Goal: Task Accomplishment & Management: Complete application form

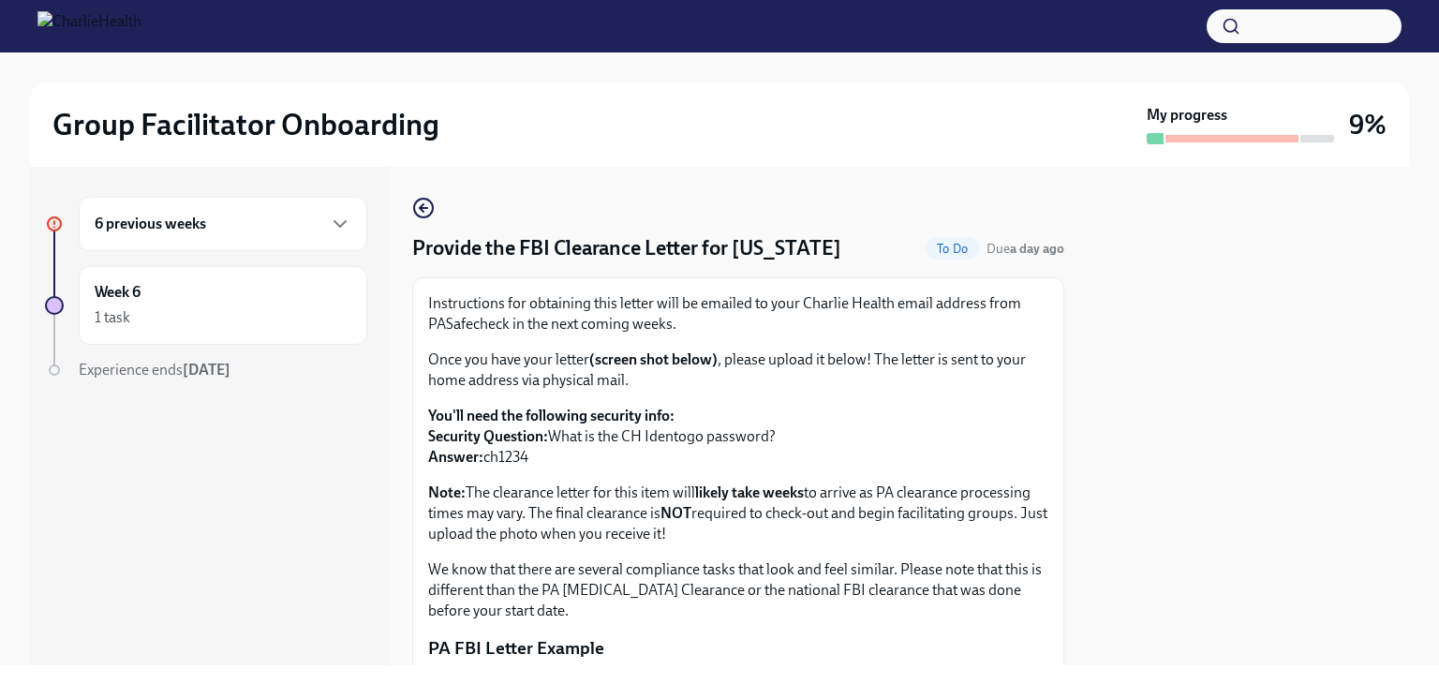
click at [326, 220] on div "6 previous weeks" at bounding box center [223, 224] width 257 height 22
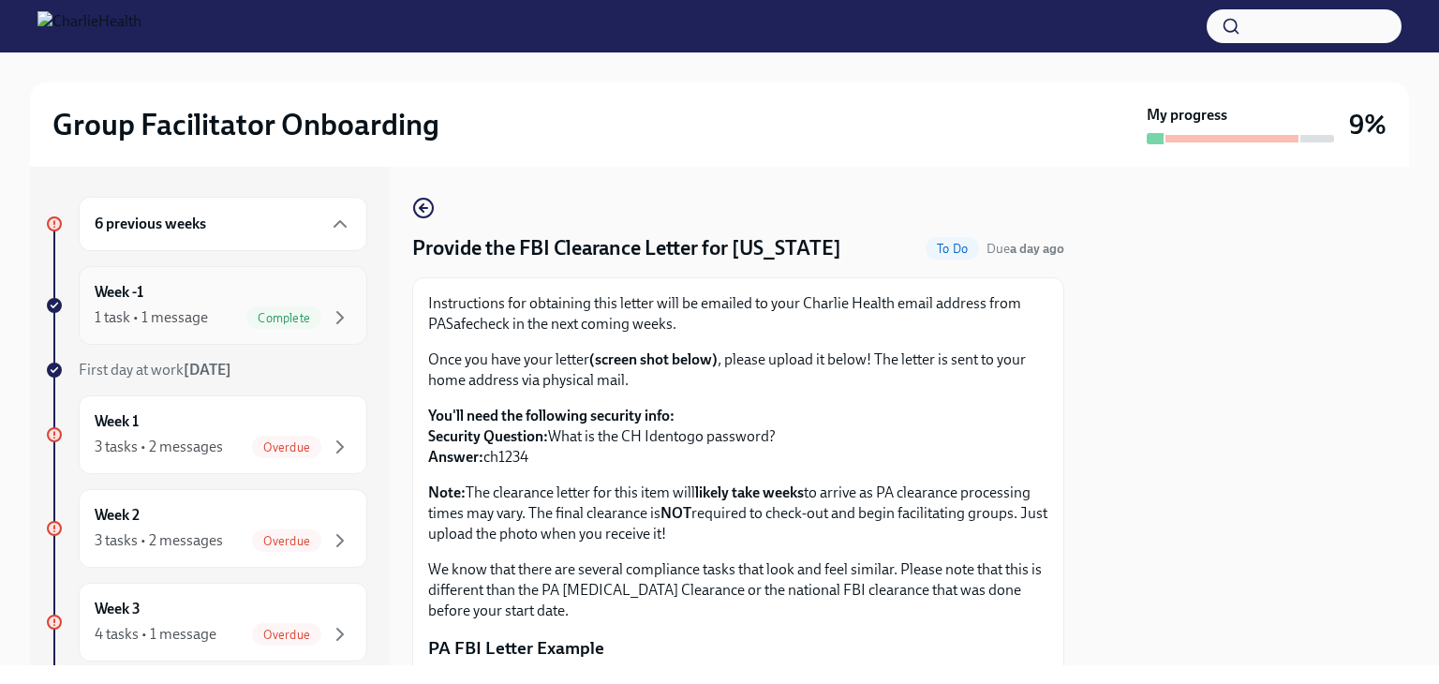
click at [146, 286] on div "Week -1 1 task • 1 message Complete" at bounding box center [223, 305] width 257 height 47
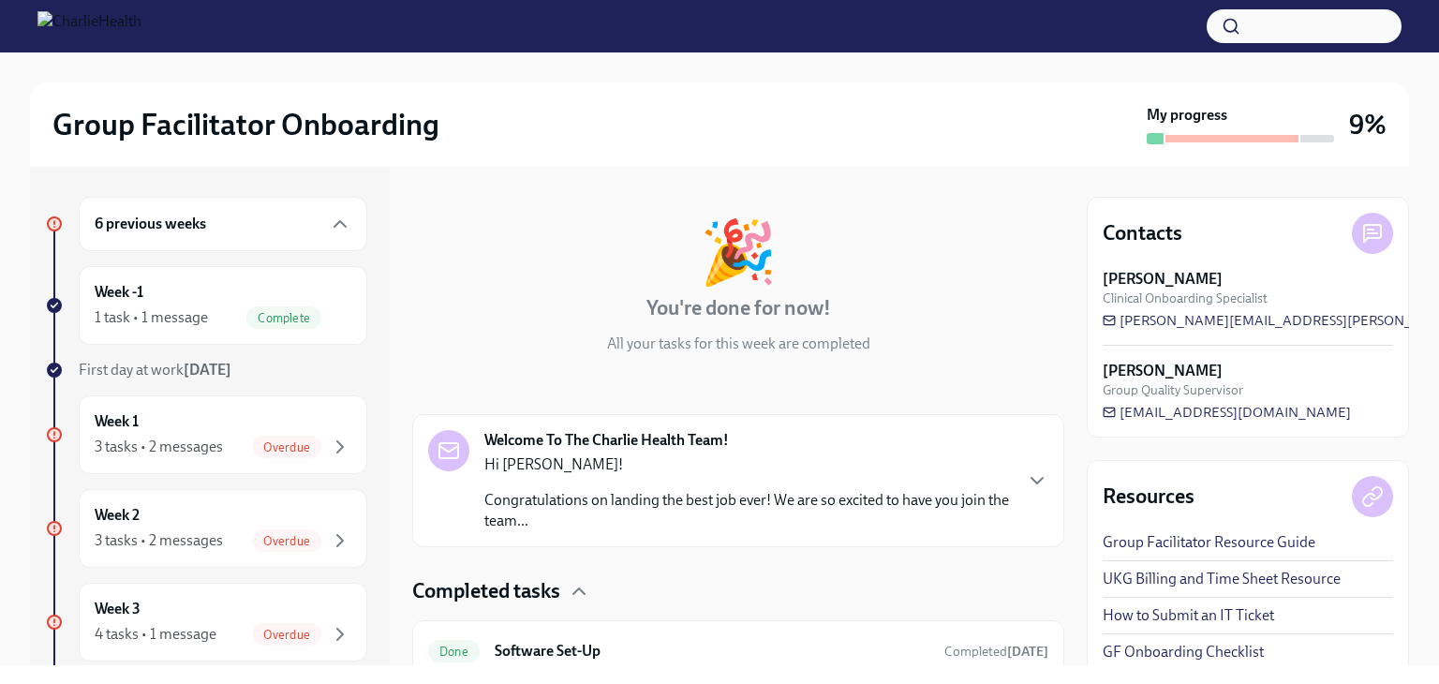
scroll to position [138, 0]
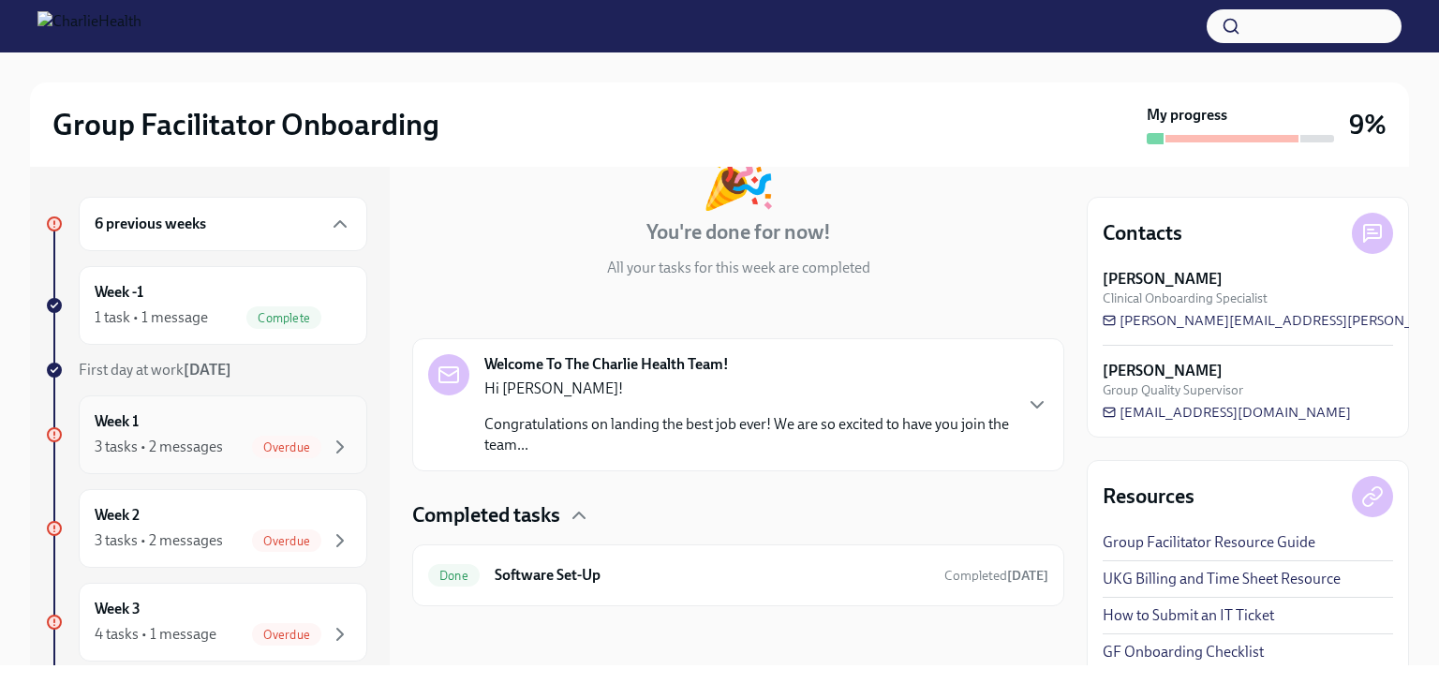
click at [161, 420] on div "Week 1 3 tasks • 2 messages Overdue" at bounding box center [223, 434] width 257 height 47
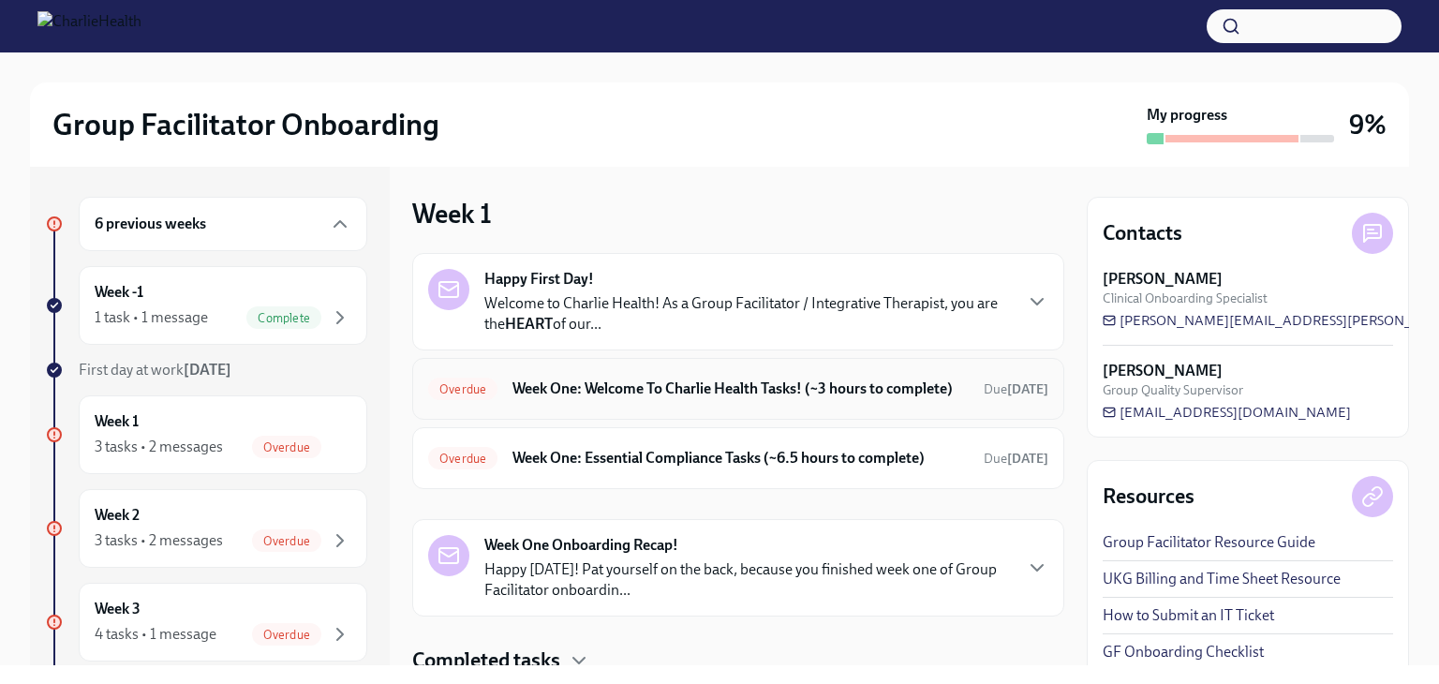
click at [620, 397] on h6 "Week One: Welcome To Charlie Health Tasks! (~3 hours to complete)" at bounding box center [741, 389] width 456 height 21
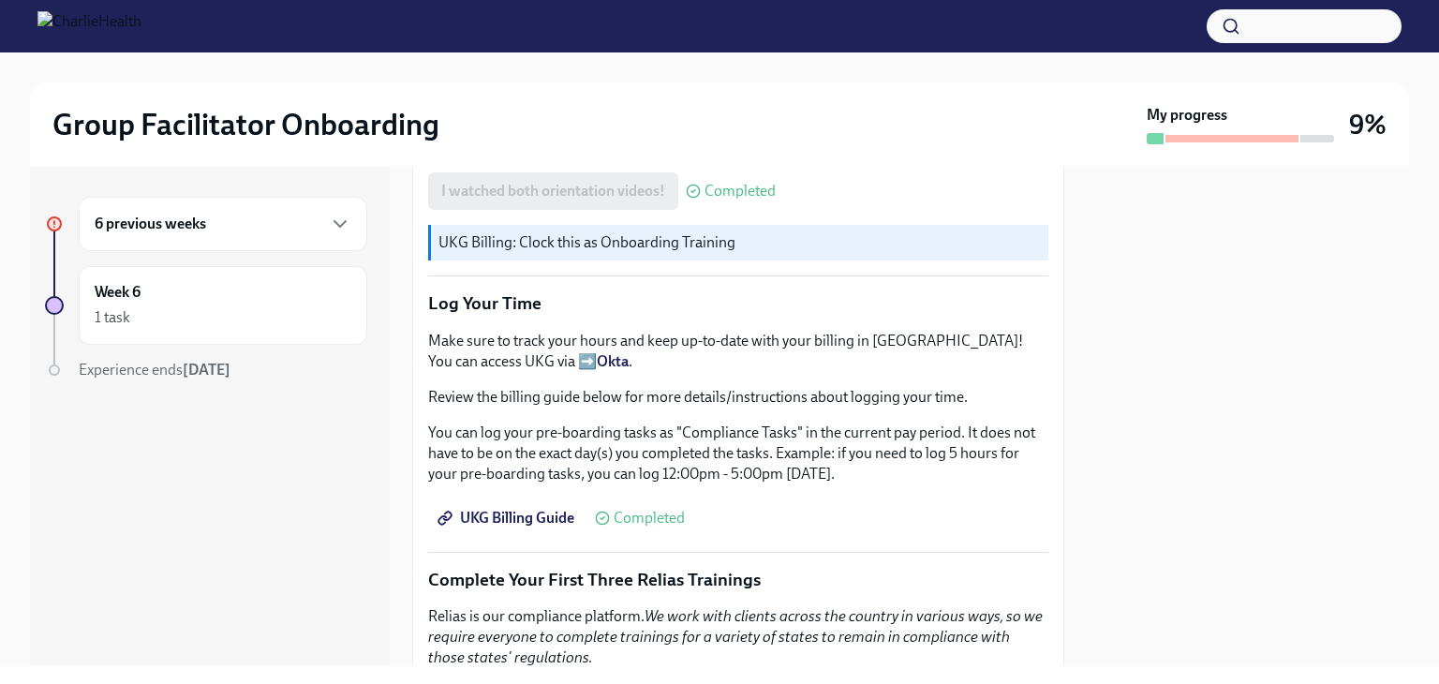
scroll to position [1686, 0]
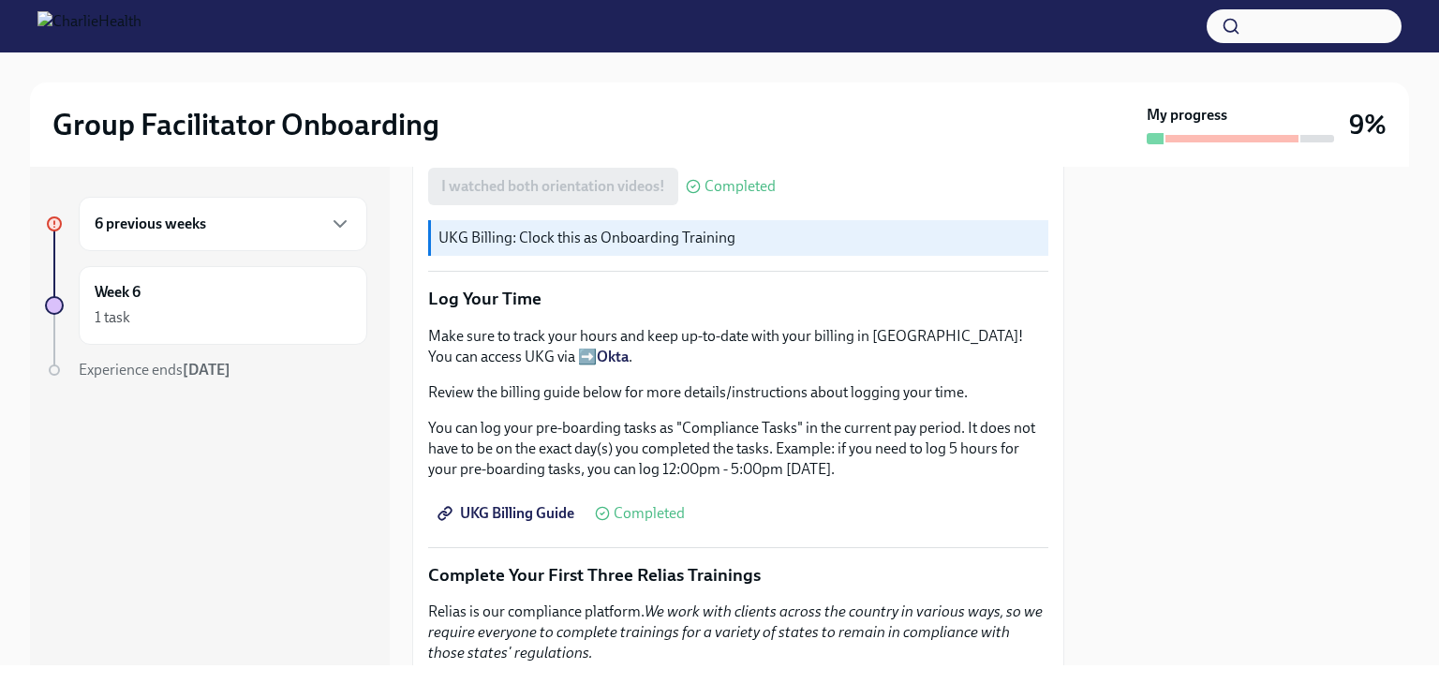
click at [652, 237] on p "UKG Billing: Clock this as Onboarding Training" at bounding box center [739, 238] width 602 height 21
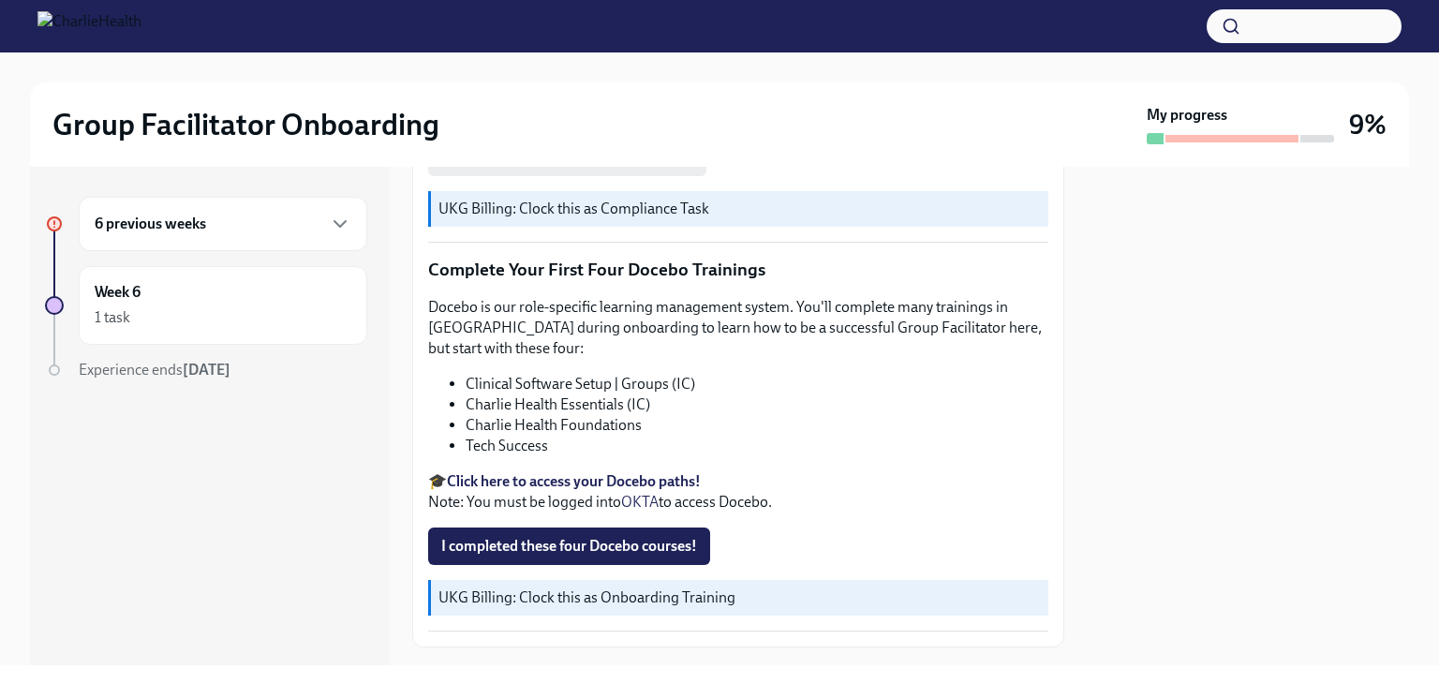
scroll to position [2507, 0]
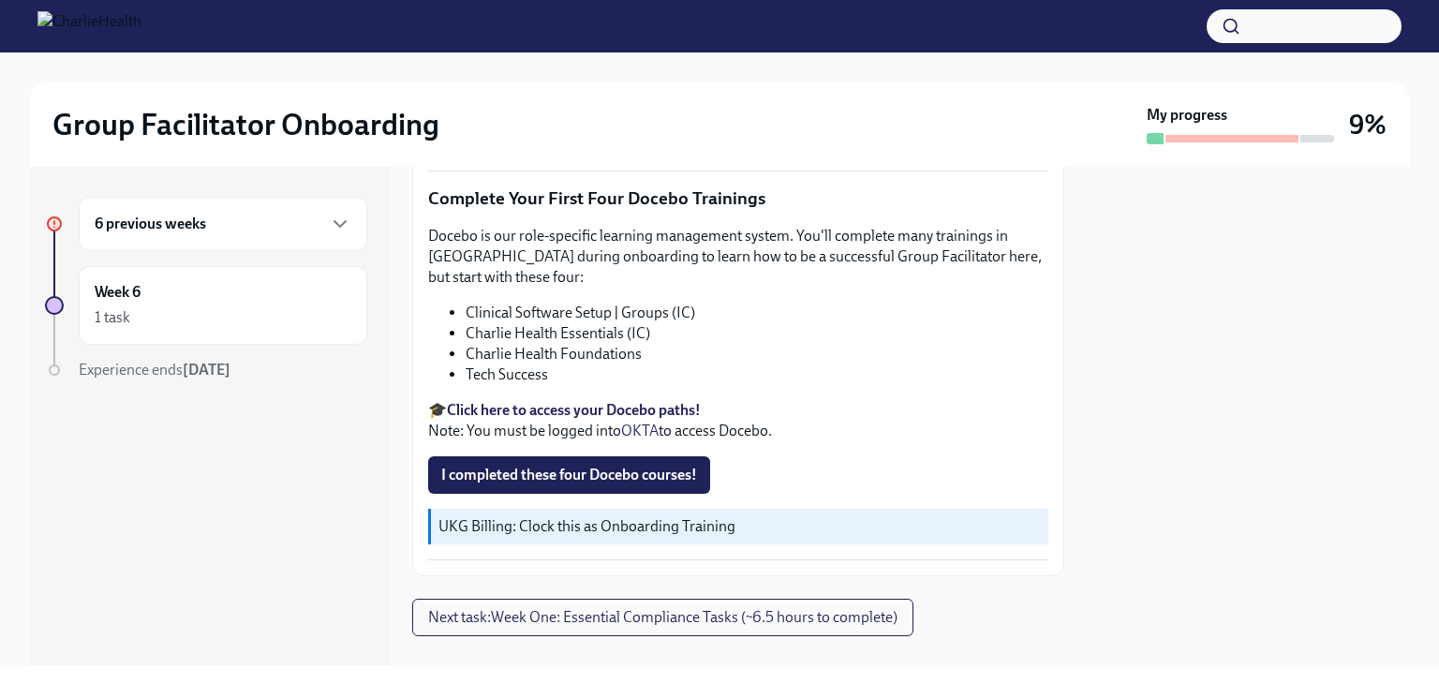
click at [621, 401] on strong "Click here to access your Docebo paths!" at bounding box center [574, 410] width 254 height 18
click at [191, 230] on h6 "6 previous weeks" at bounding box center [150, 224] width 111 height 21
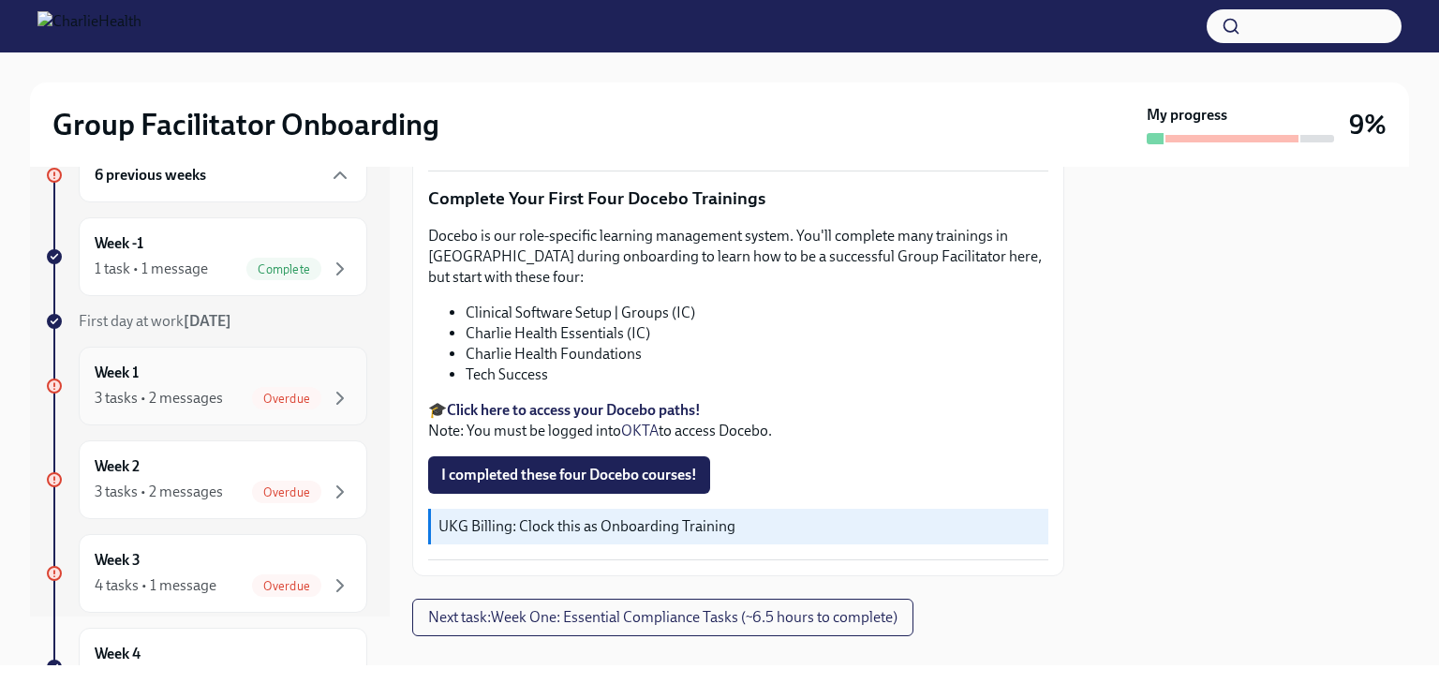
scroll to position [94, 0]
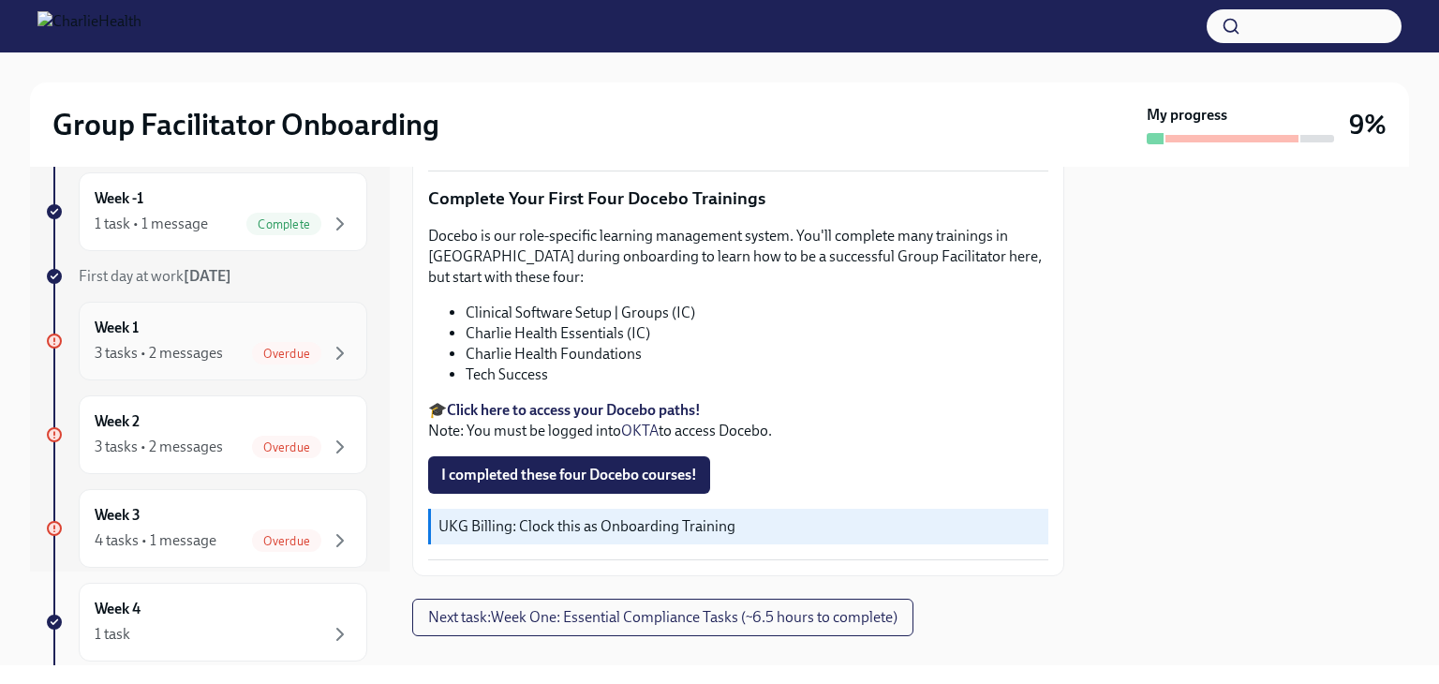
click at [188, 370] on div "Week 1 3 tasks • 2 messages Overdue" at bounding box center [223, 341] width 289 height 79
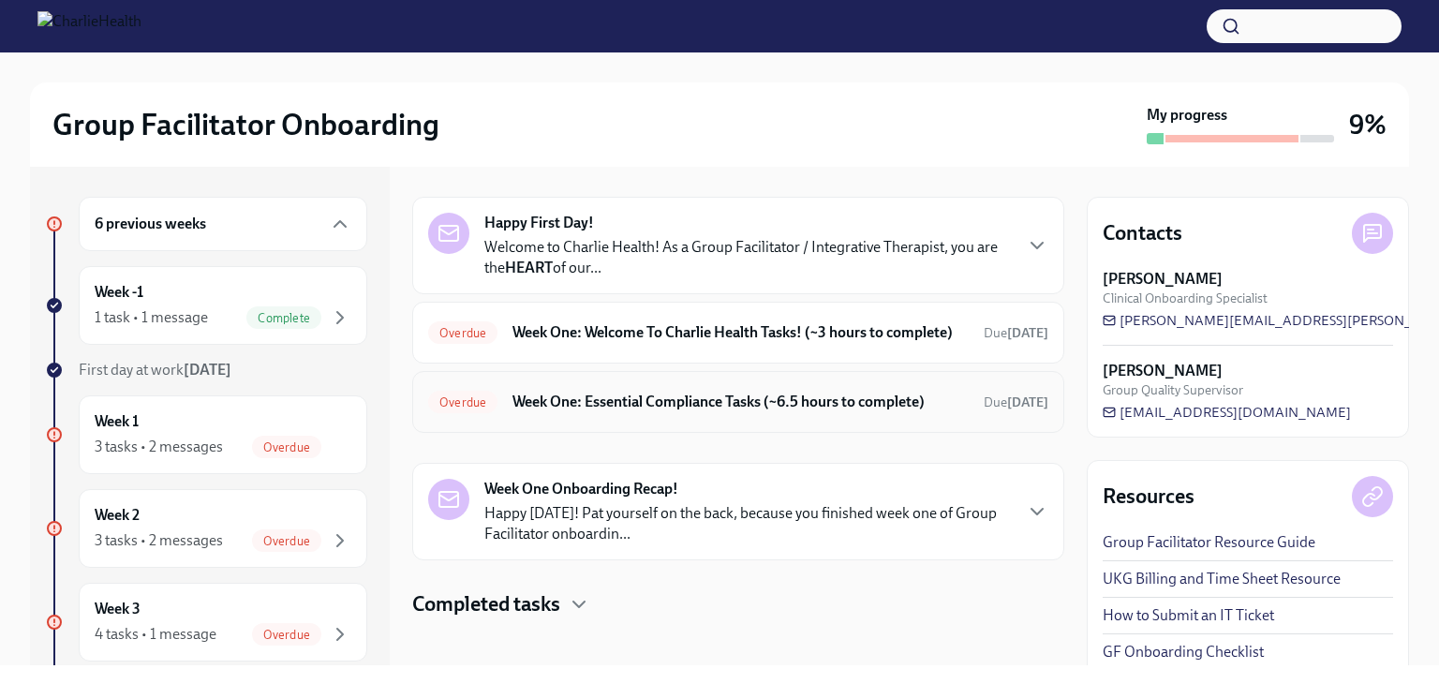
scroll to position [86, 0]
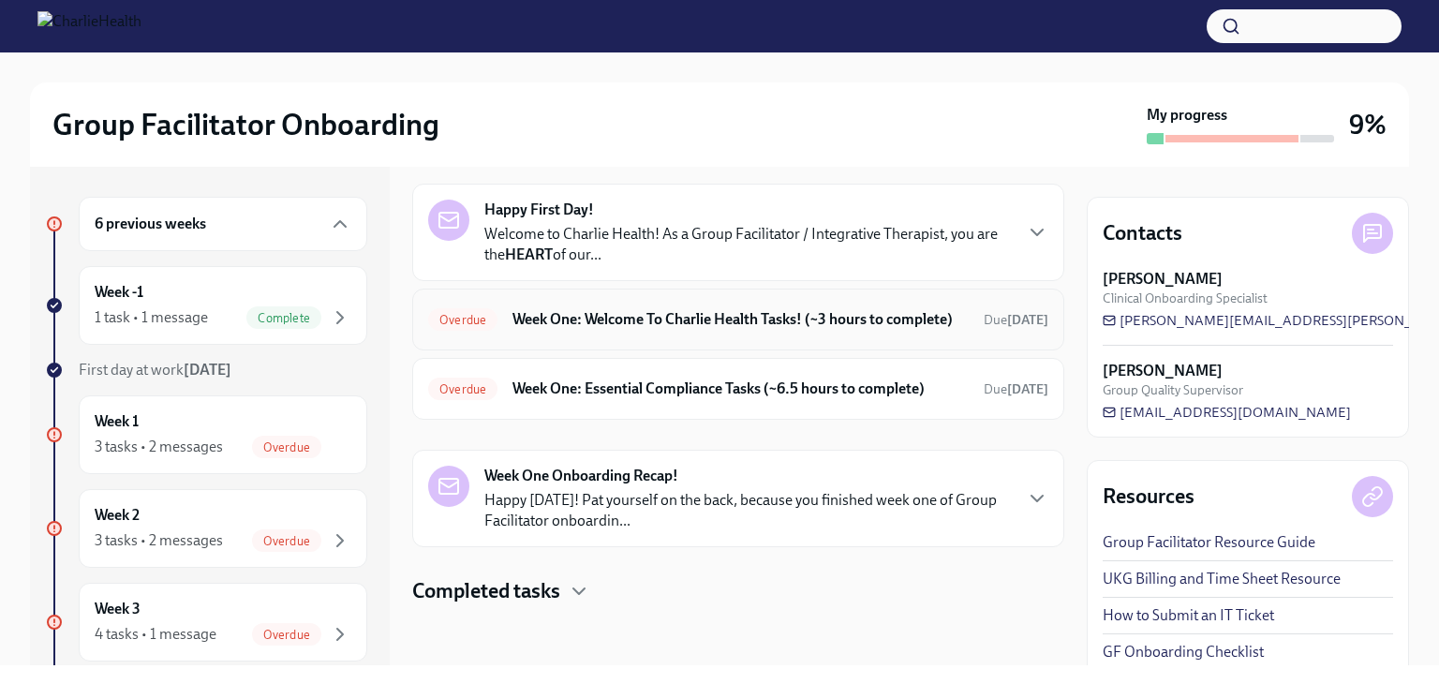
click at [564, 309] on h6 "Week One: Welcome To Charlie Health Tasks! (~3 hours to complete)" at bounding box center [741, 319] width 456 height 21
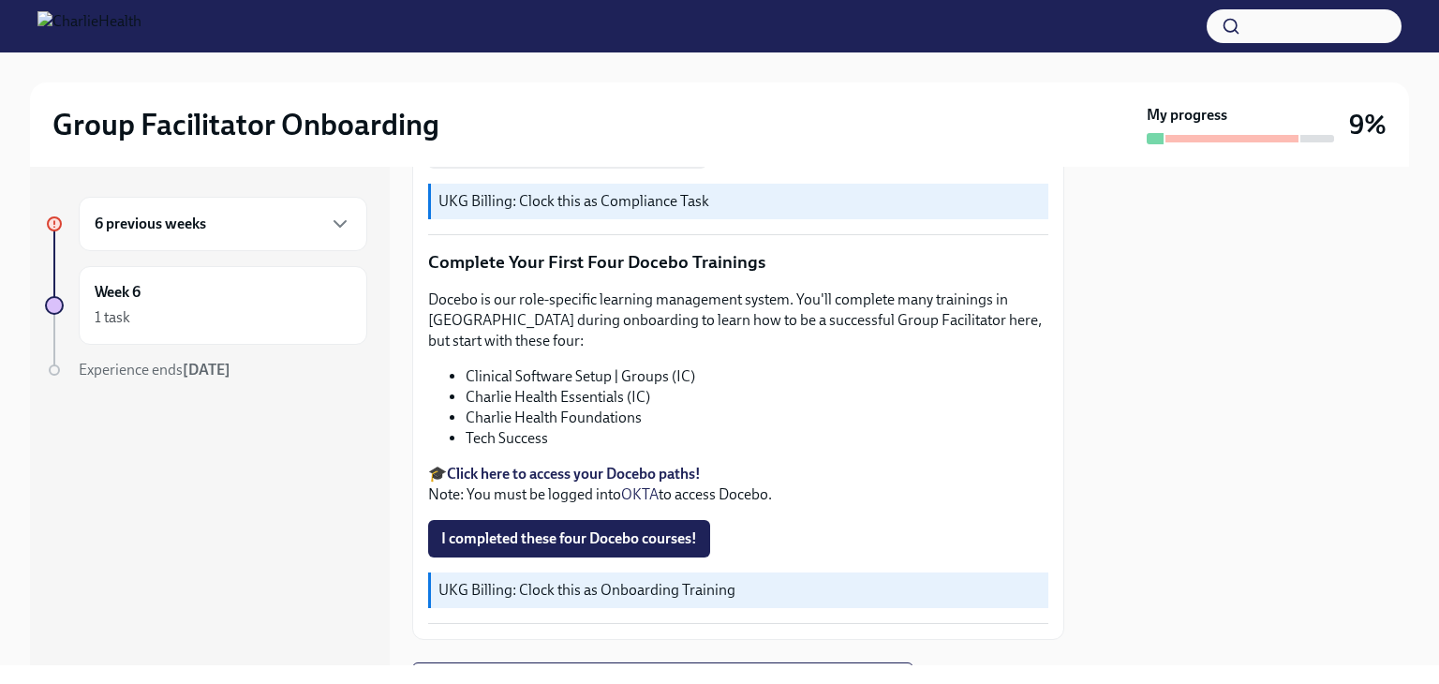
scroll to position [2226, 0]
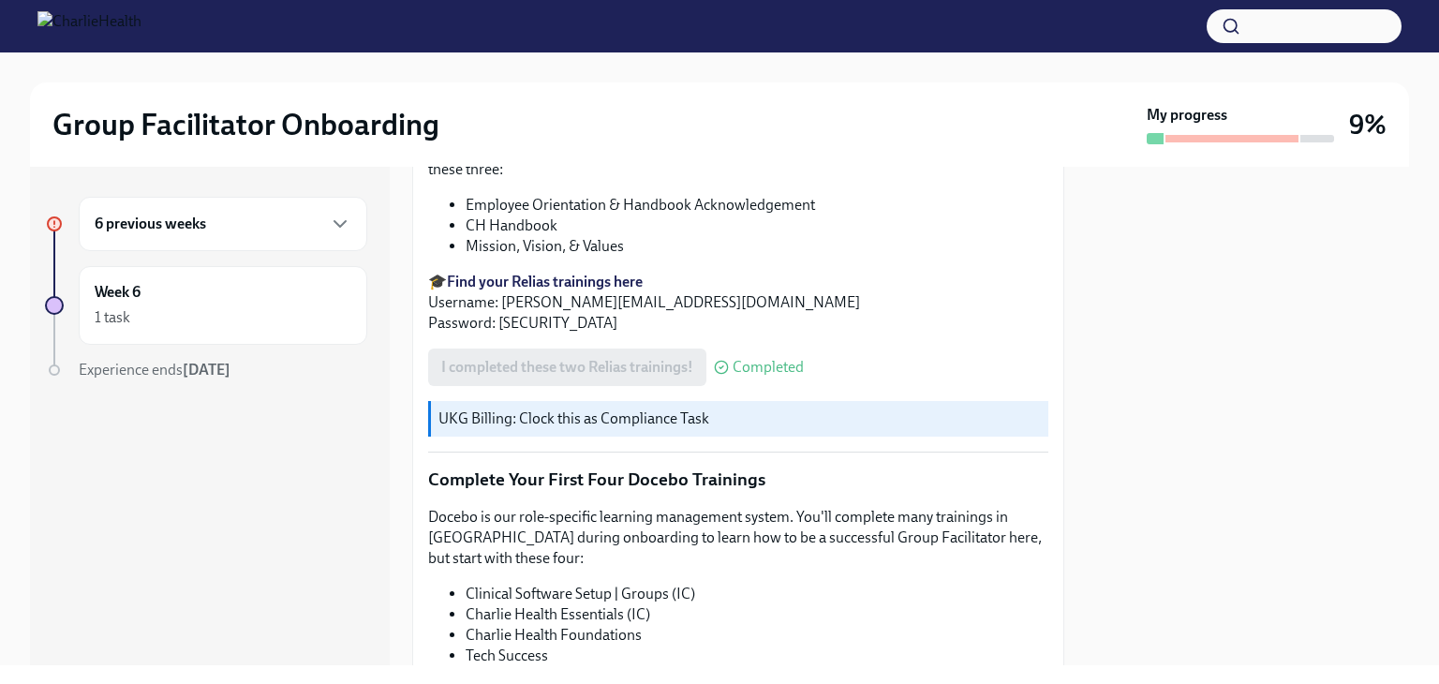
drag, startPoint x: 334, startPoint y: 212, endPoint x: 346, endPoint y: 222, distance: 15.3
click at [345, 222] on icon "button" at bounding box center [340, 224] width 22 height 22
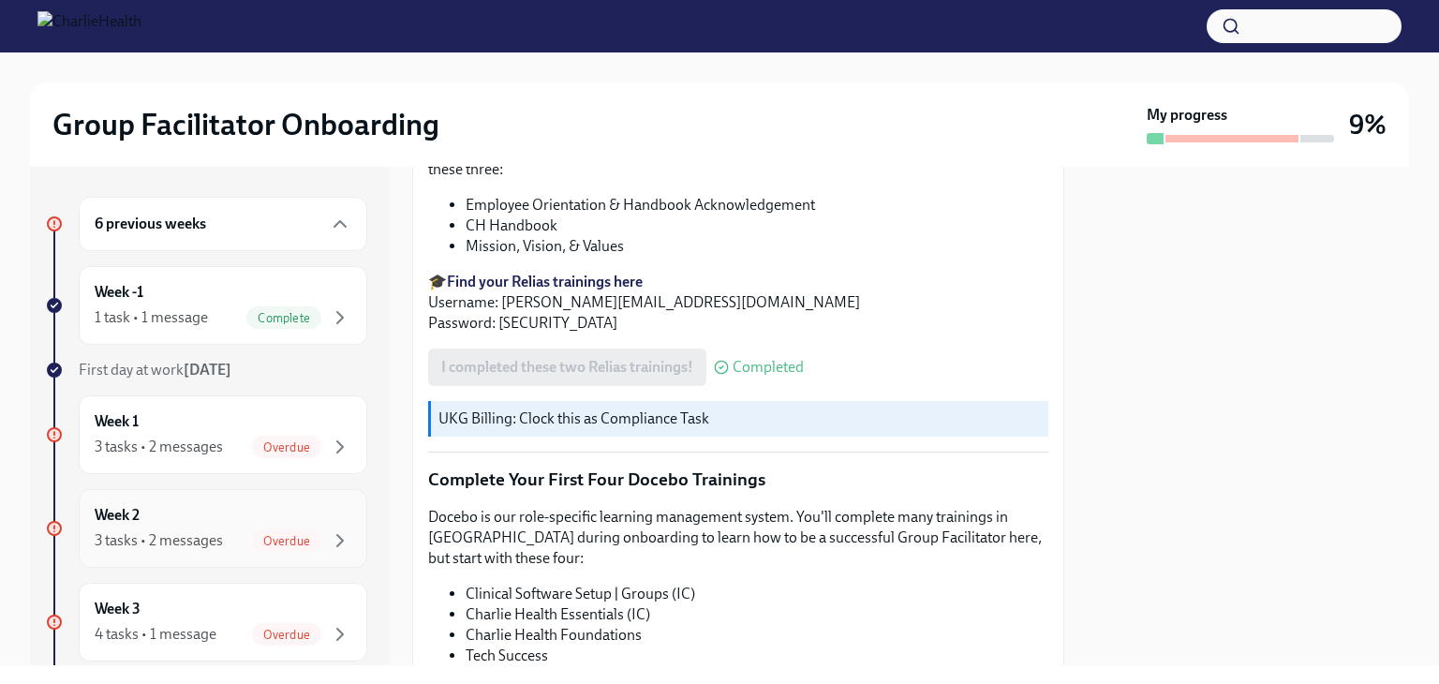
click at [161, 532] on div "3 tasks • 2 messages" at bounding box center [159, 540] width 128 height 21
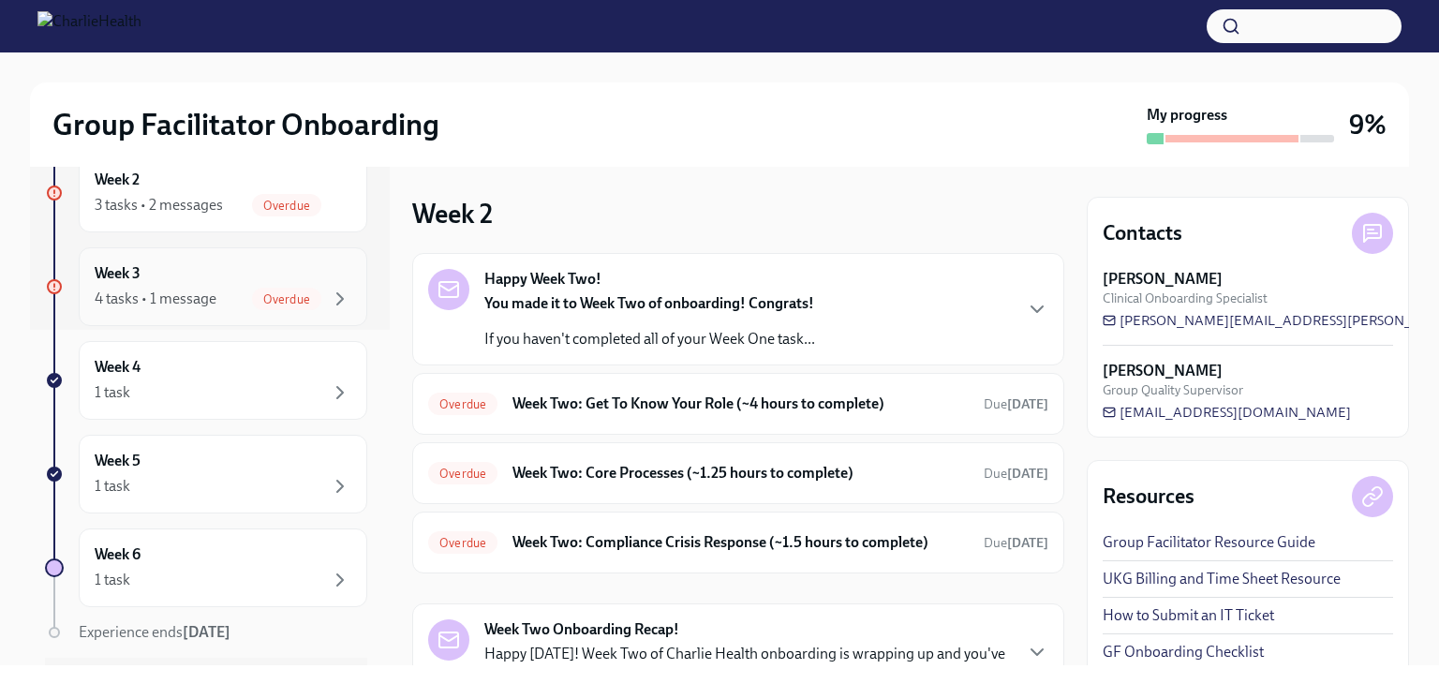
scroll to position [291, 0]
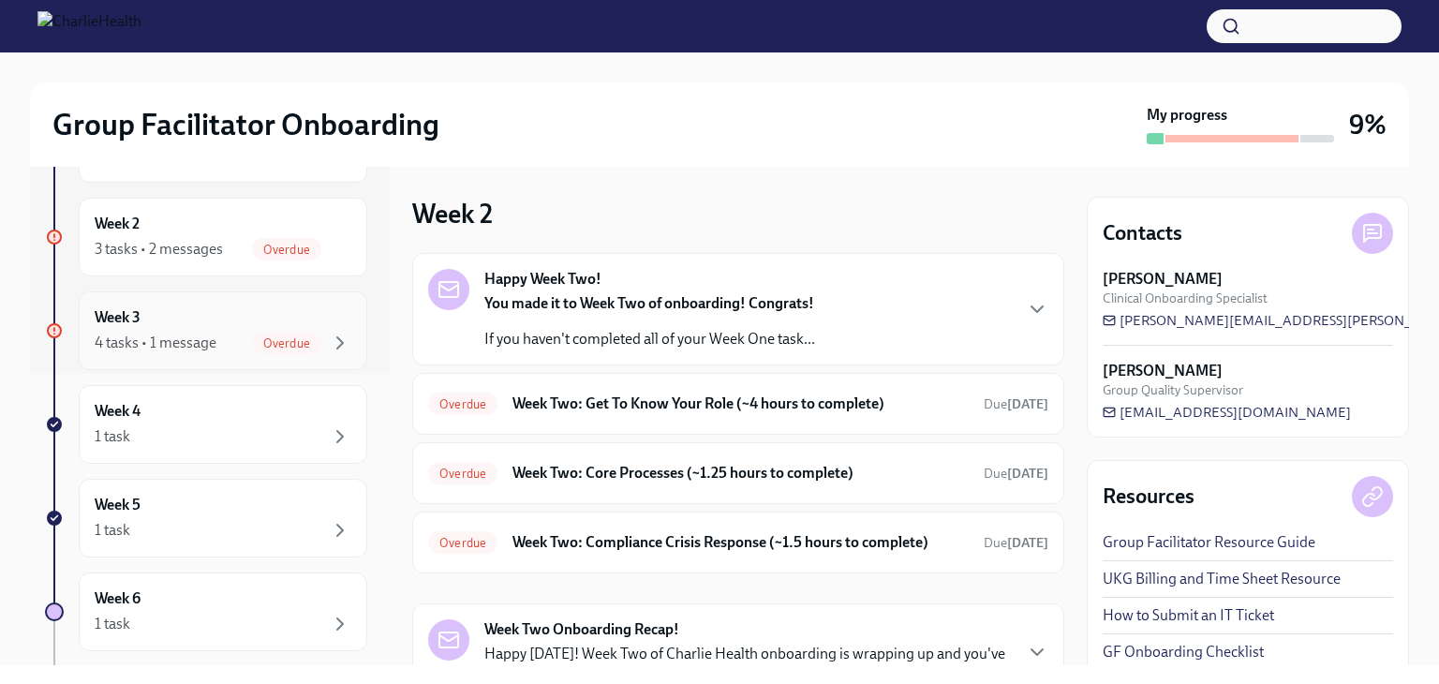
click at [186, 323] on div "Week 3 4 tasks • 1 message Overdue" at bounding box center [223, 330] width 257 height 47
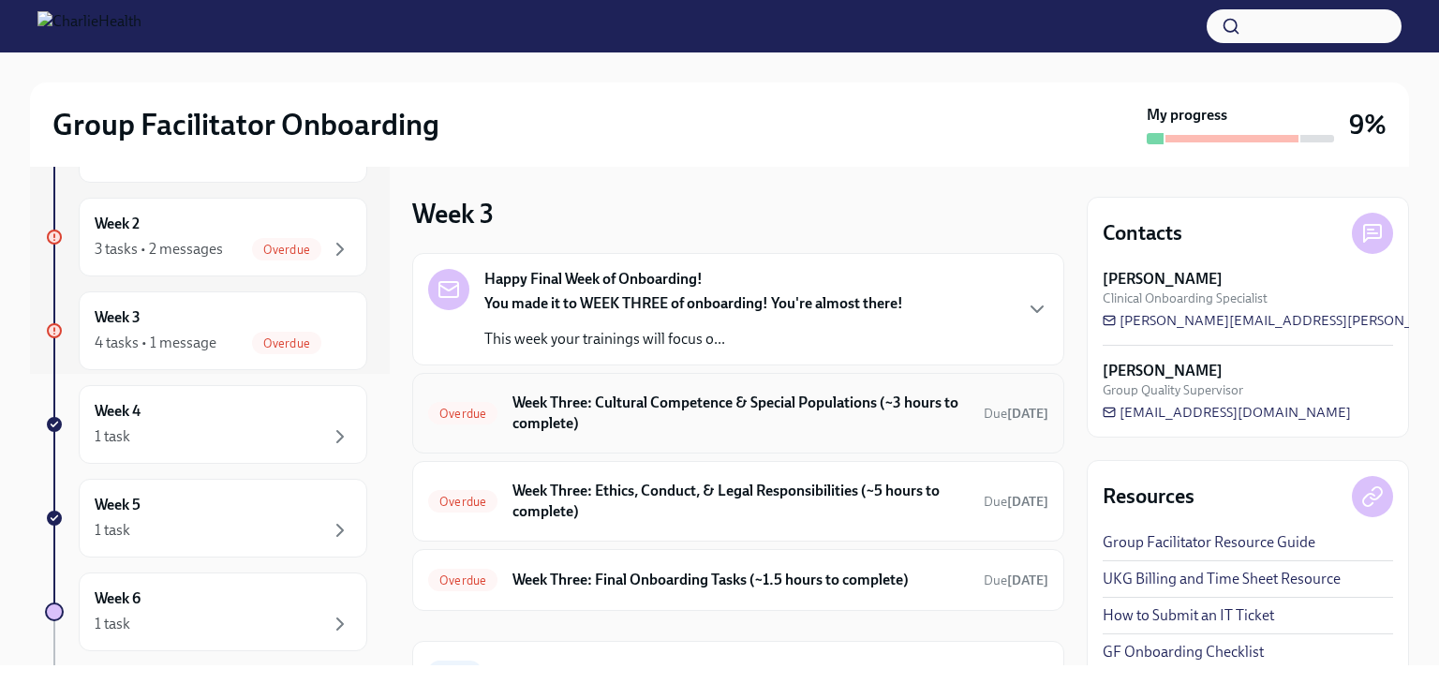
click at [529, 404] on h6 "Week Three: Cultural Competence & Special Populations (~3 hours to complete)" at bounding box center [741, 413] width 456 height 41
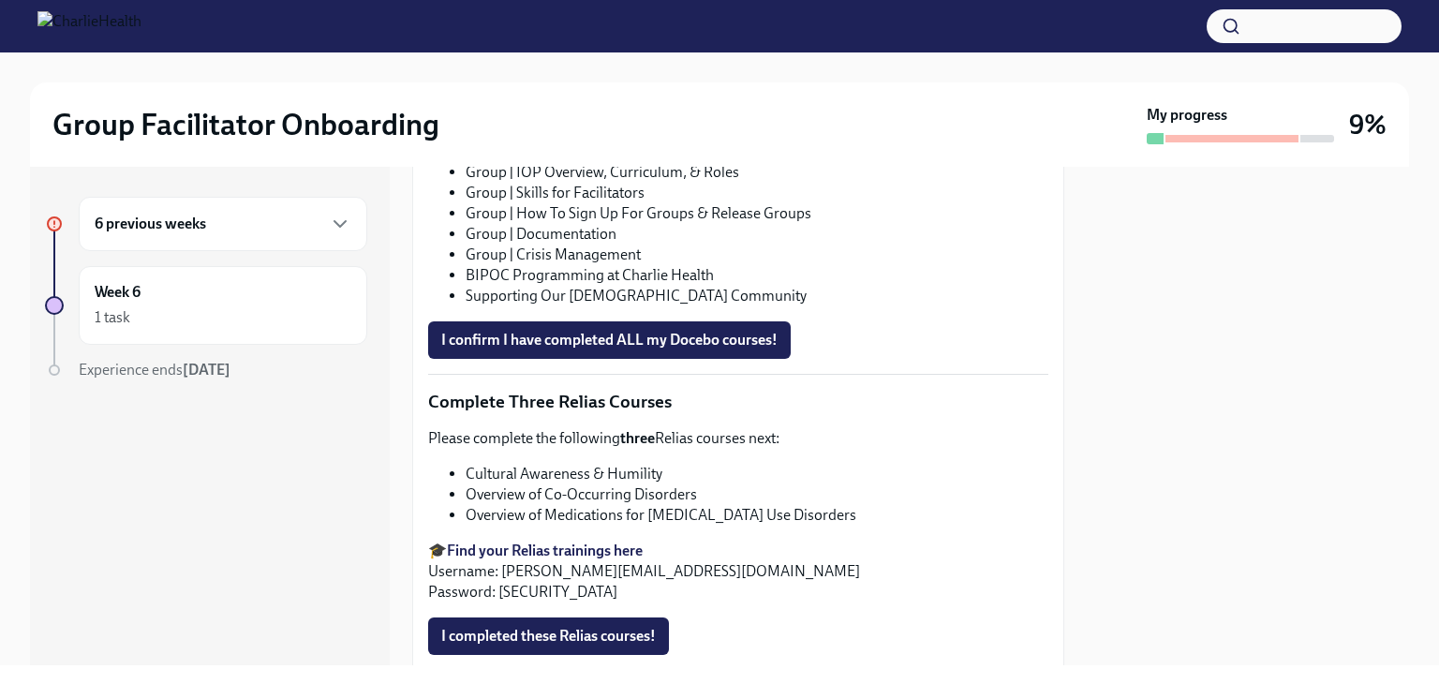
scroll to position [1312, 0]
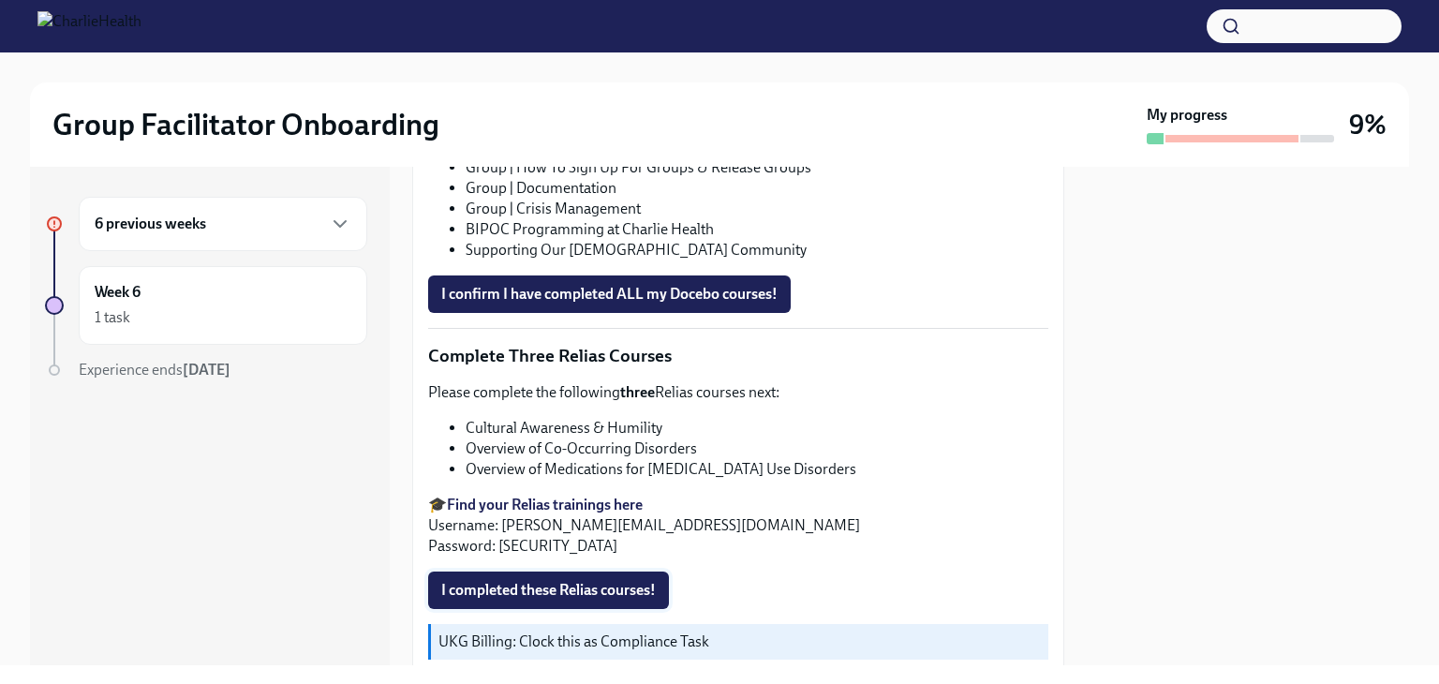
click at [529, 581] on span "I completed these Relias courses!" at bounding box center [548, 590] width 215 height 19
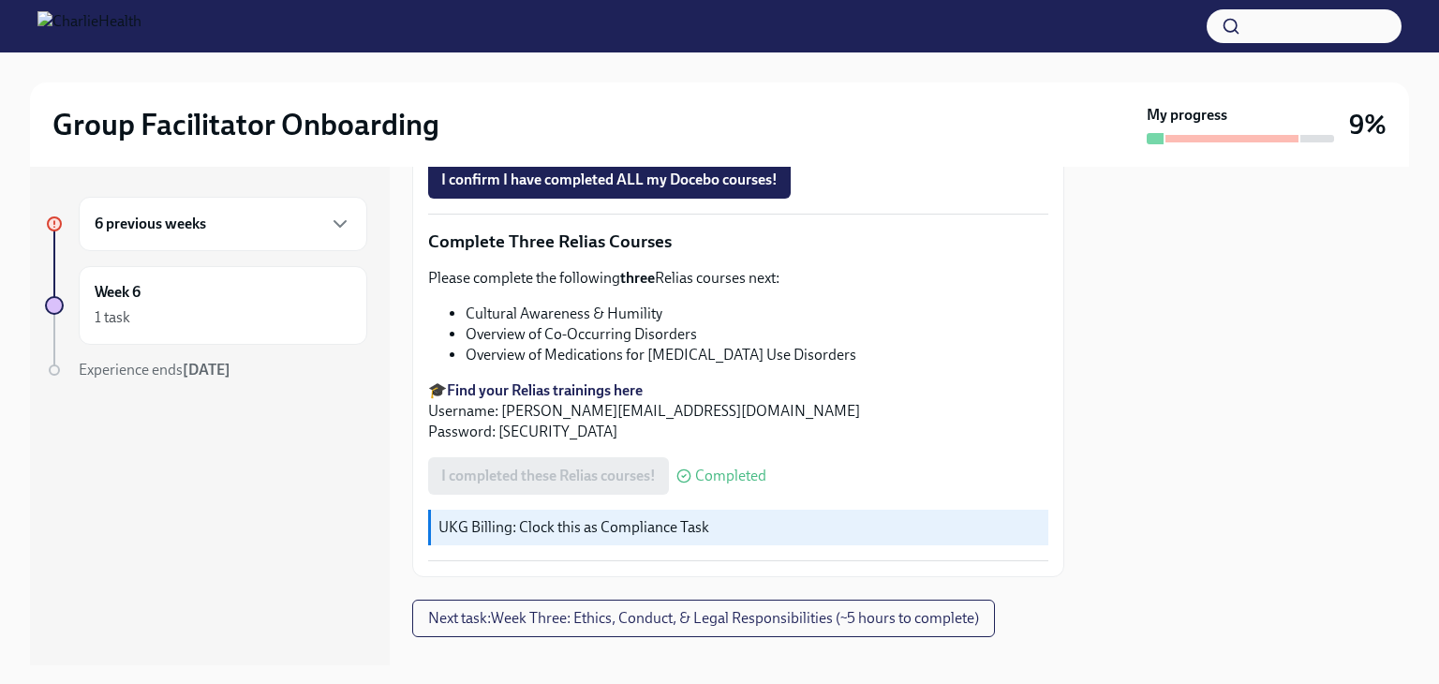
scroll to position [1431, 0]
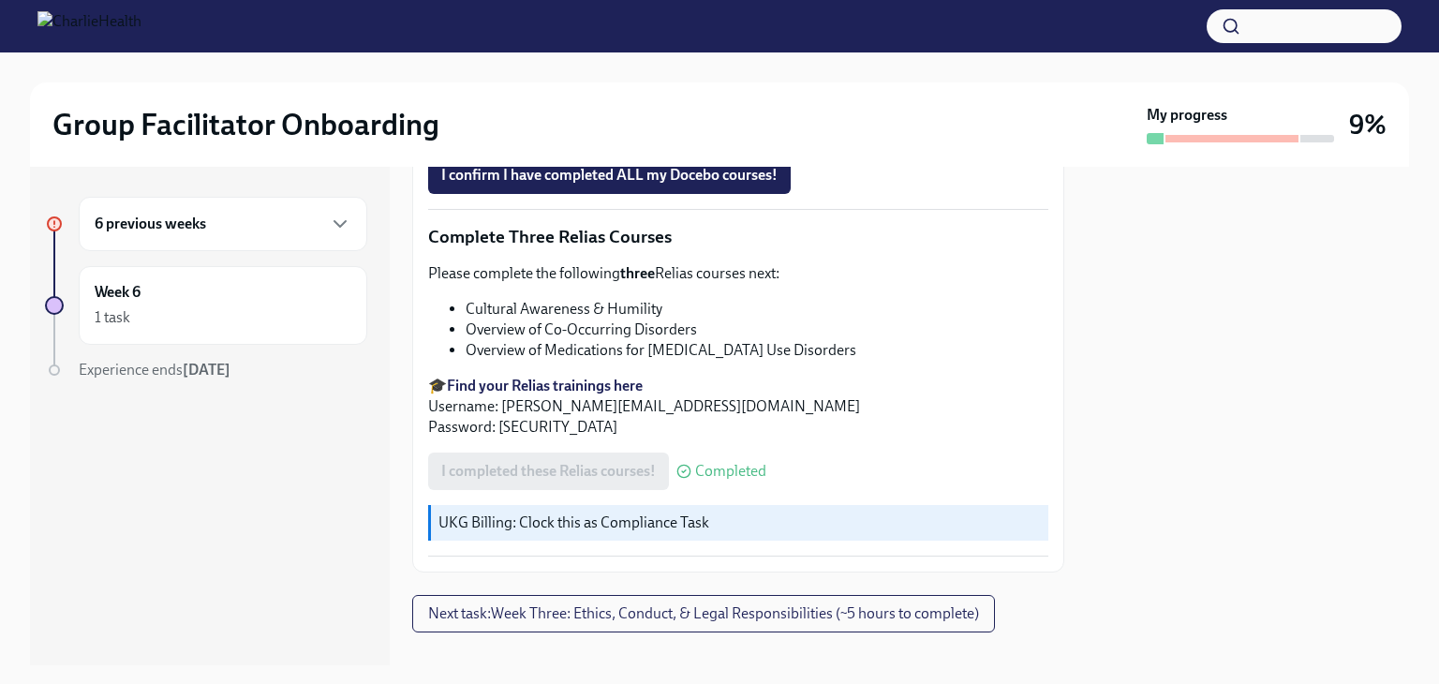
click at [271, 222] on div "6 previous weeks" at bounding box center [223, 224] width 257 height 22
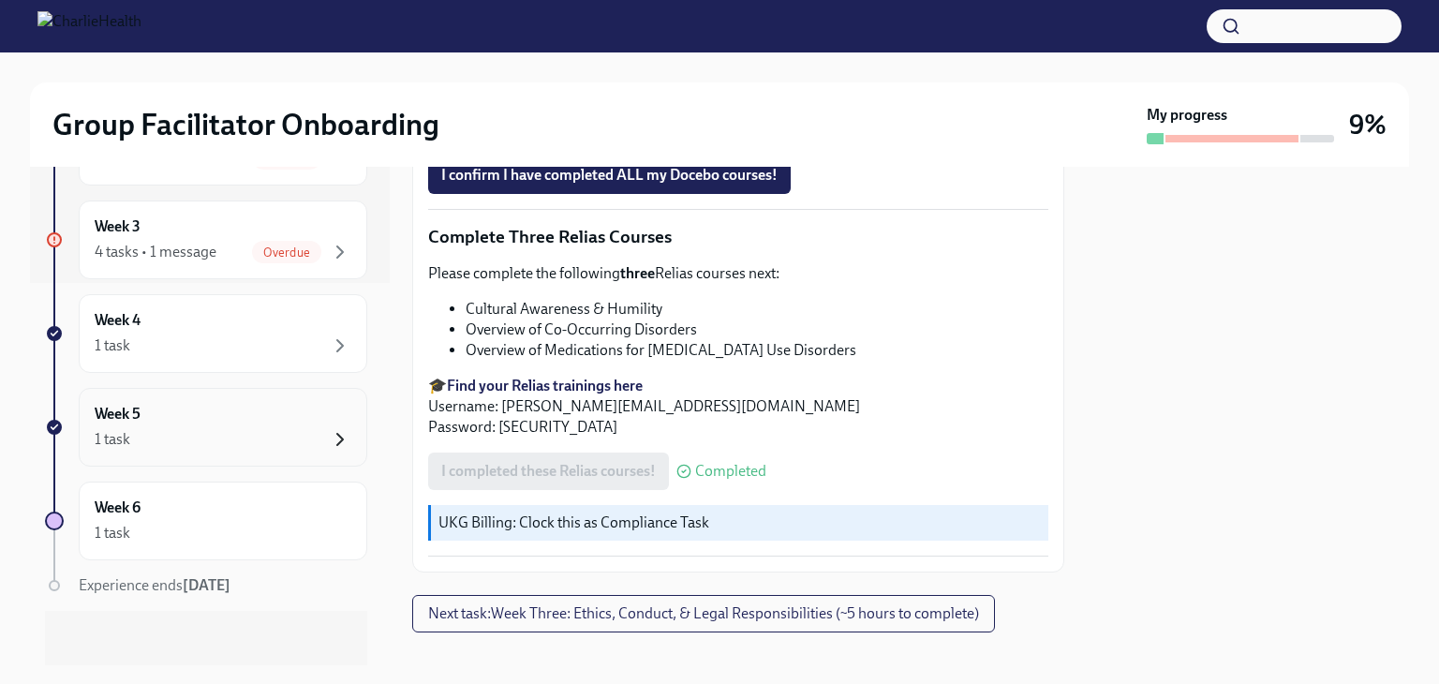
scroll to position [385, 0]
click at [144, 251] on div "4 tasks • 1 message" at bounding box center [156, 249] width 122 height 21
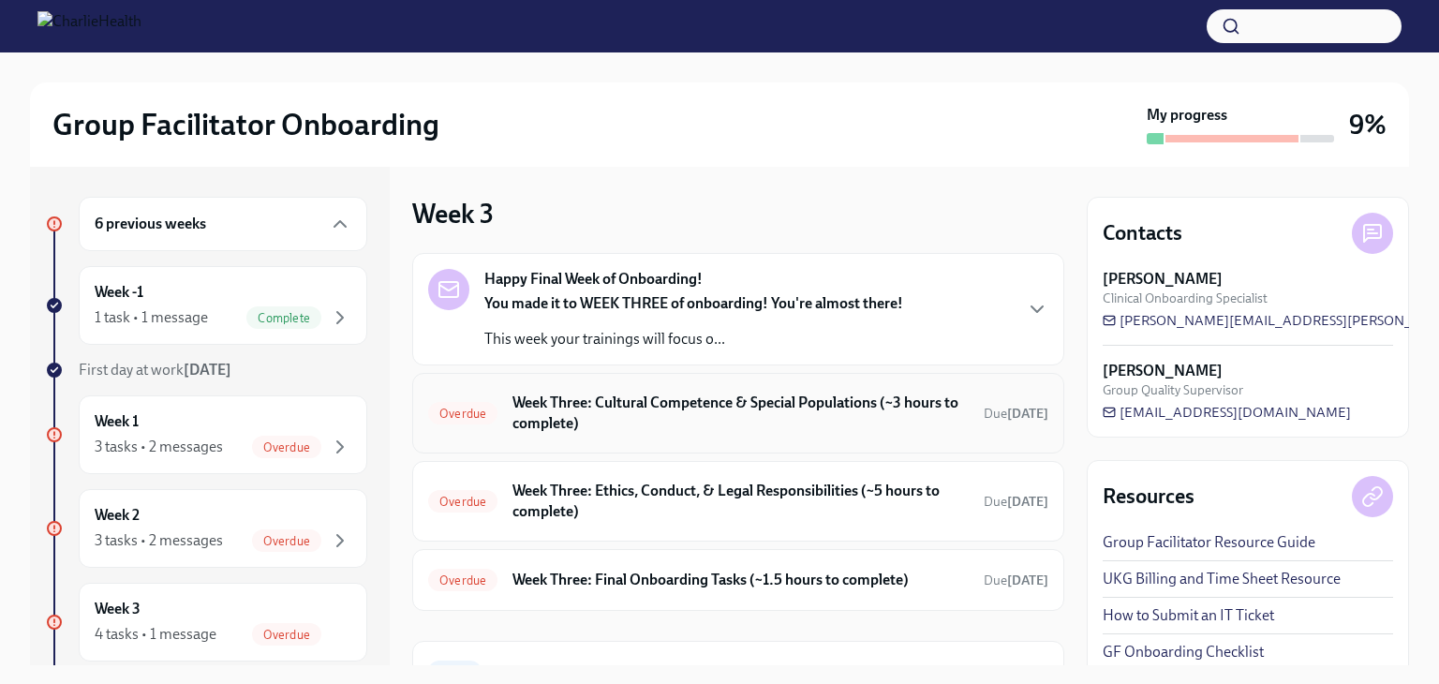
click at [634, 412] on h6 "Week Three: Cultural Competence & Special Populations (~3 hours to complete)" at bounding box center [741, 413] width 456 height 41
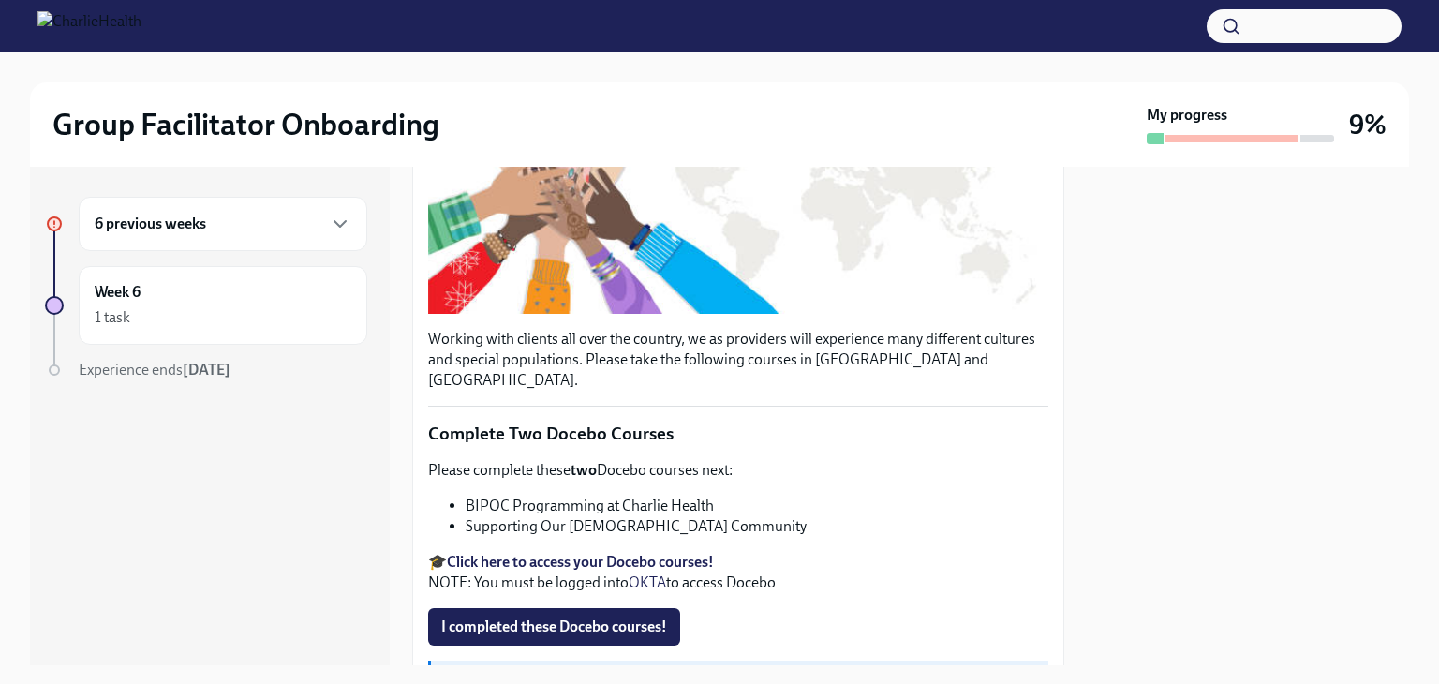
scroll to position [187, 0]
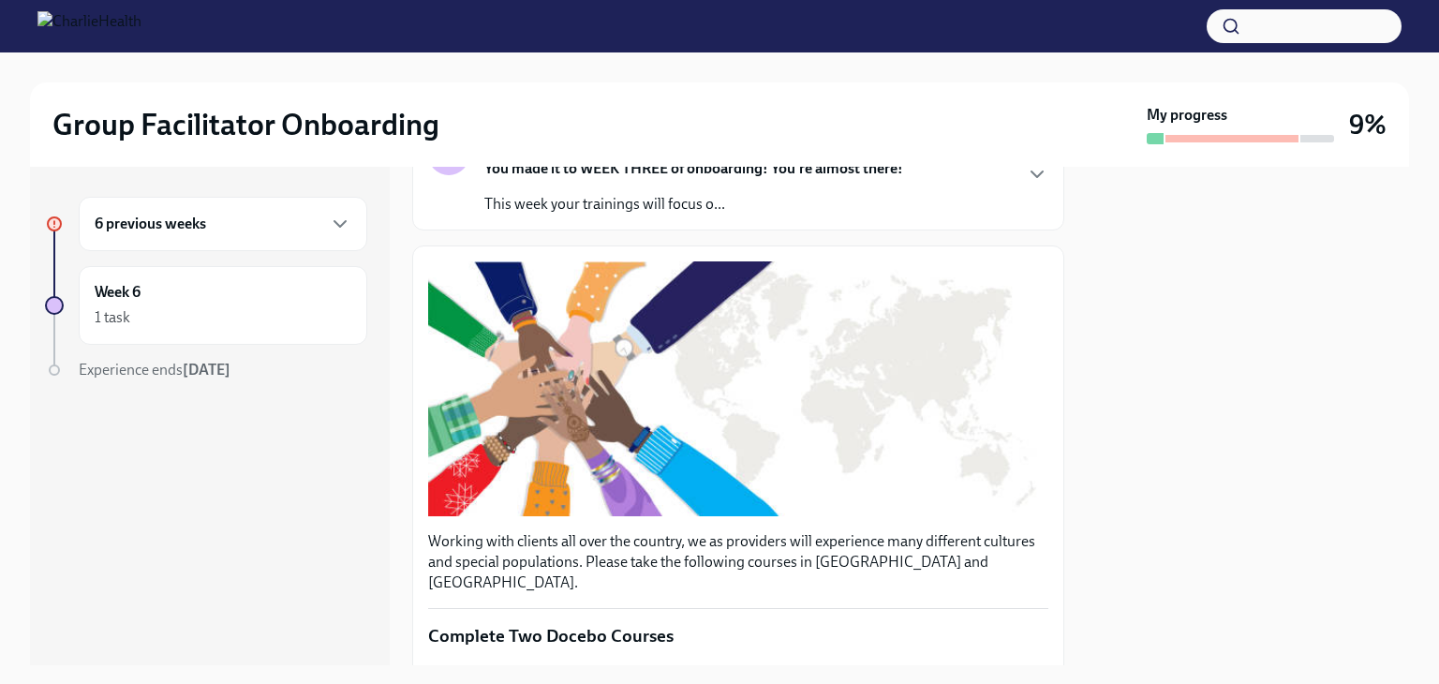
click at [179, 237] on div "6 previous weeks" at bounding box center [223, 224] width 289 height 54
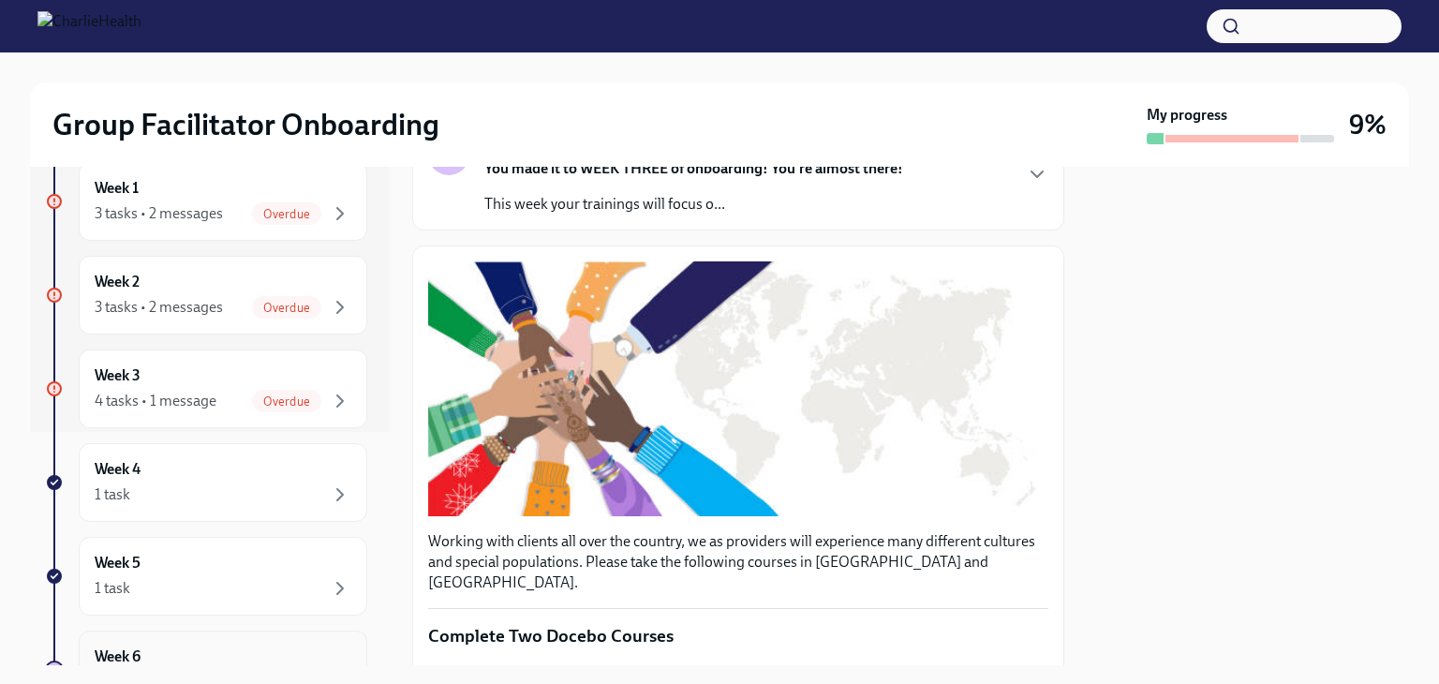
scroll to position [281, 0]
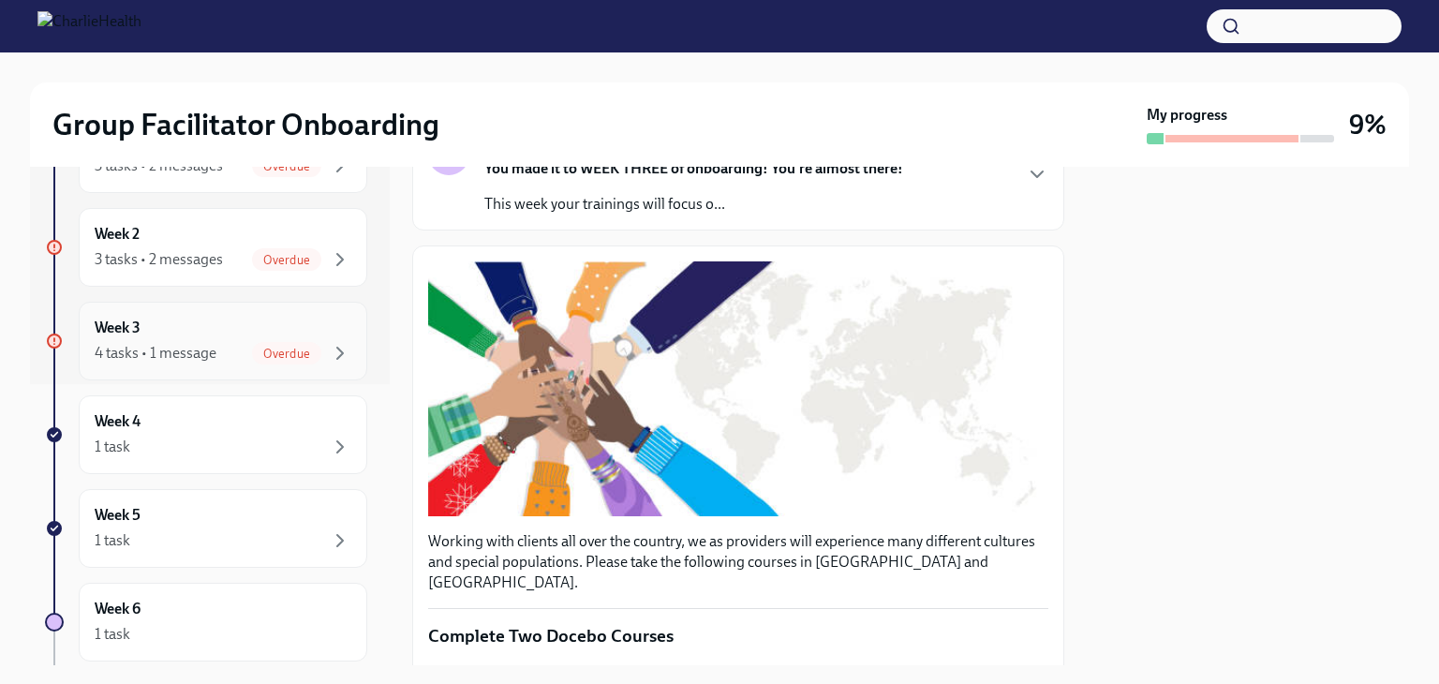
click at [224, 360] on div "4 tasks • 1 message Overdue" at bounding box center [223, 353] width 257 height 22
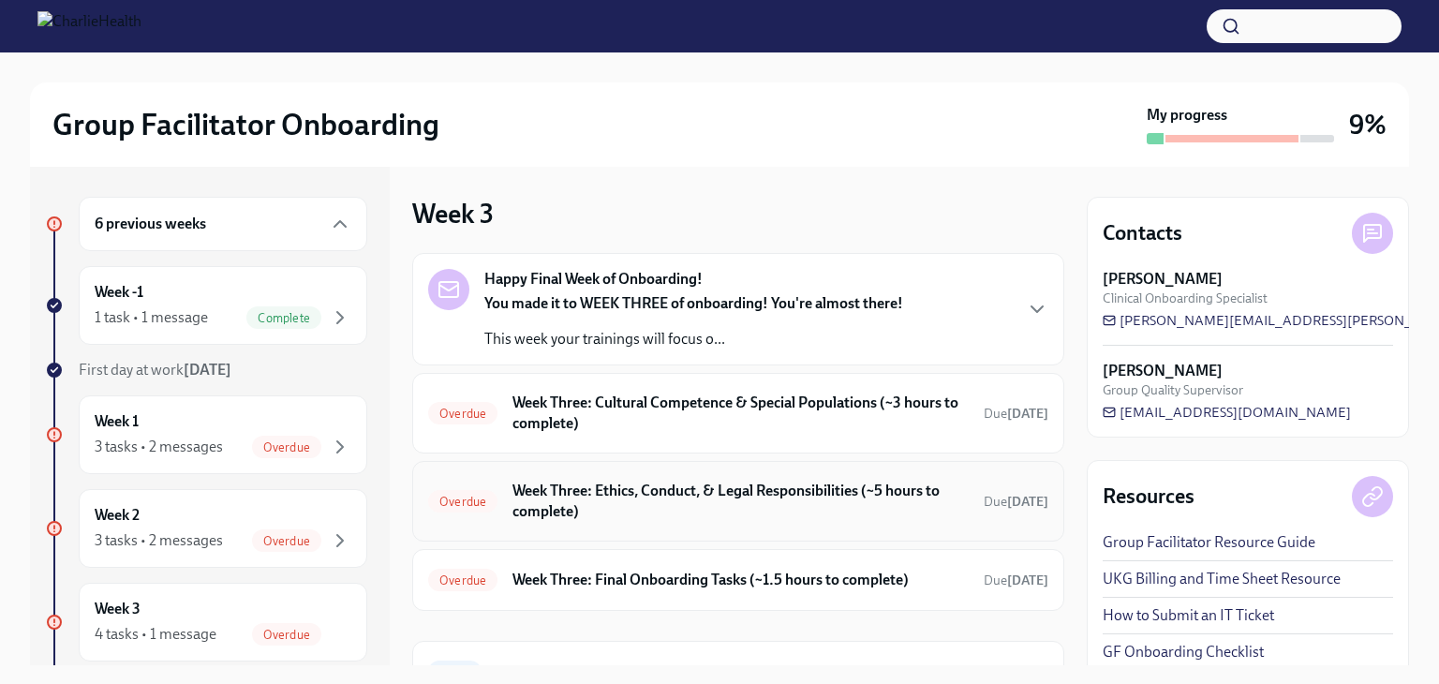
click at [592, 496] on h6 "Week Three: Ethics, Conduct, & Legal Responsibilities (~5 hours to complete)" at bounding box center [741, 501] width 456 height 41
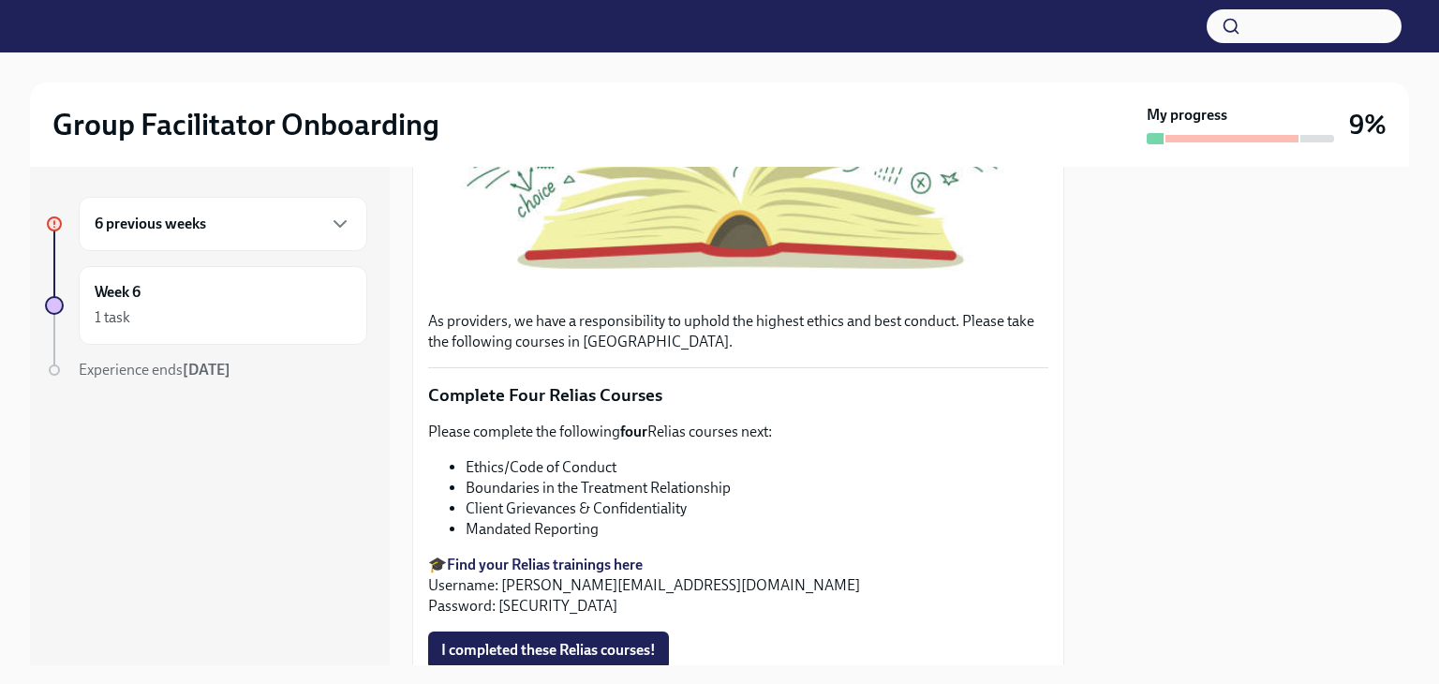
scroll to position [656, 0]
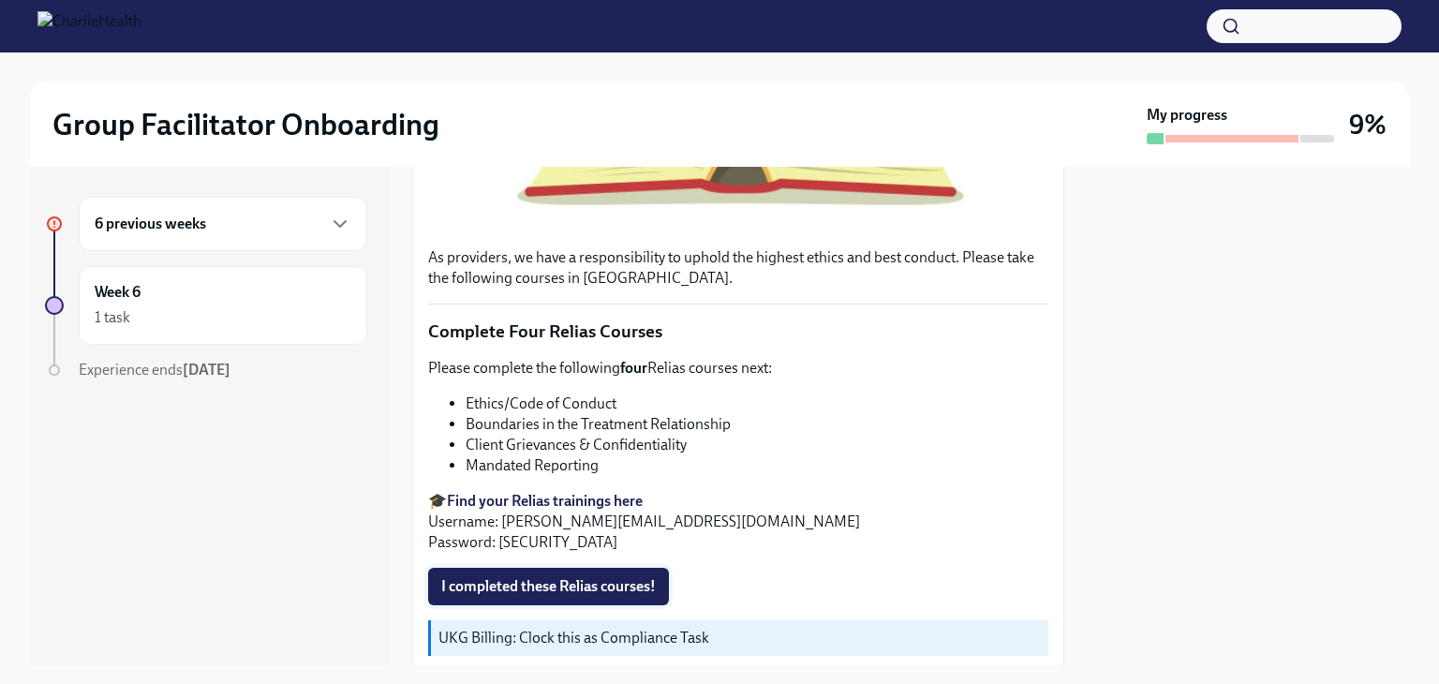
click at [555, 583] on span "I completed these Relias courses!" at bounding box center [548, 586] width 215 height 19
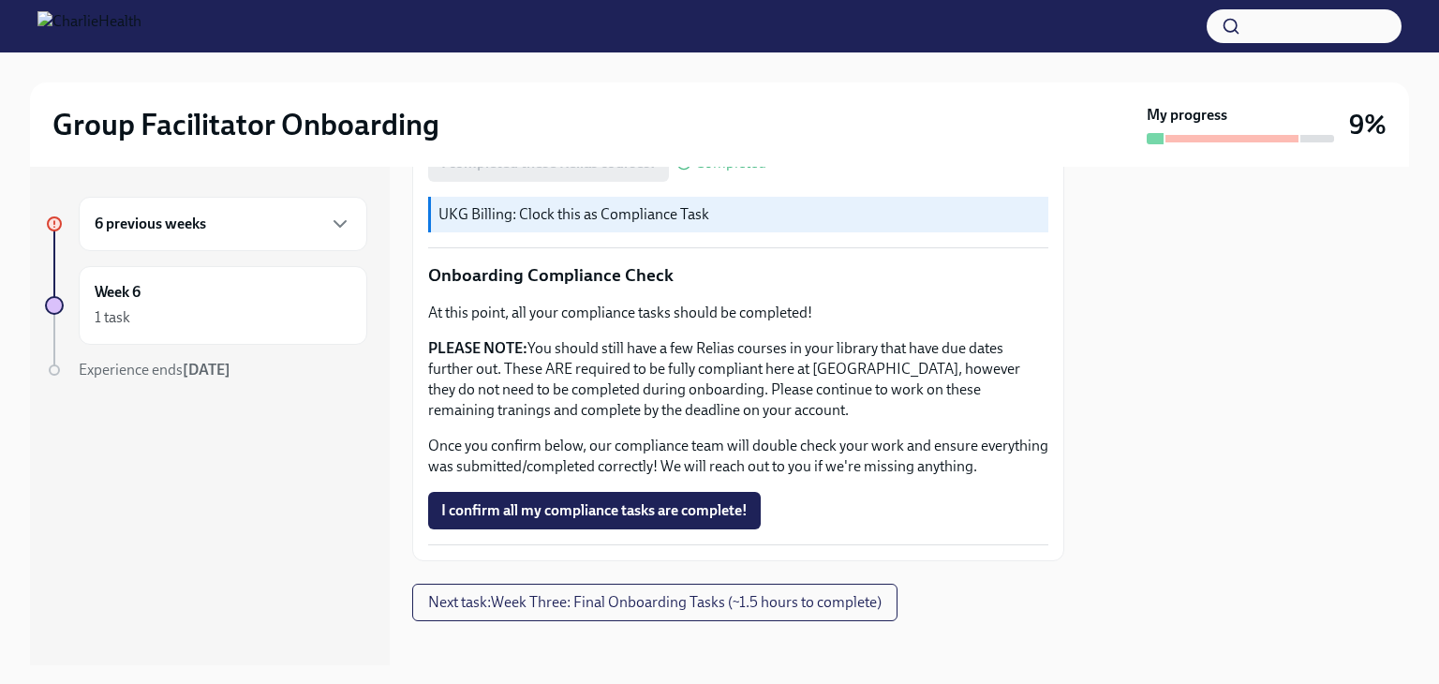
scroll to position [1105, 0]
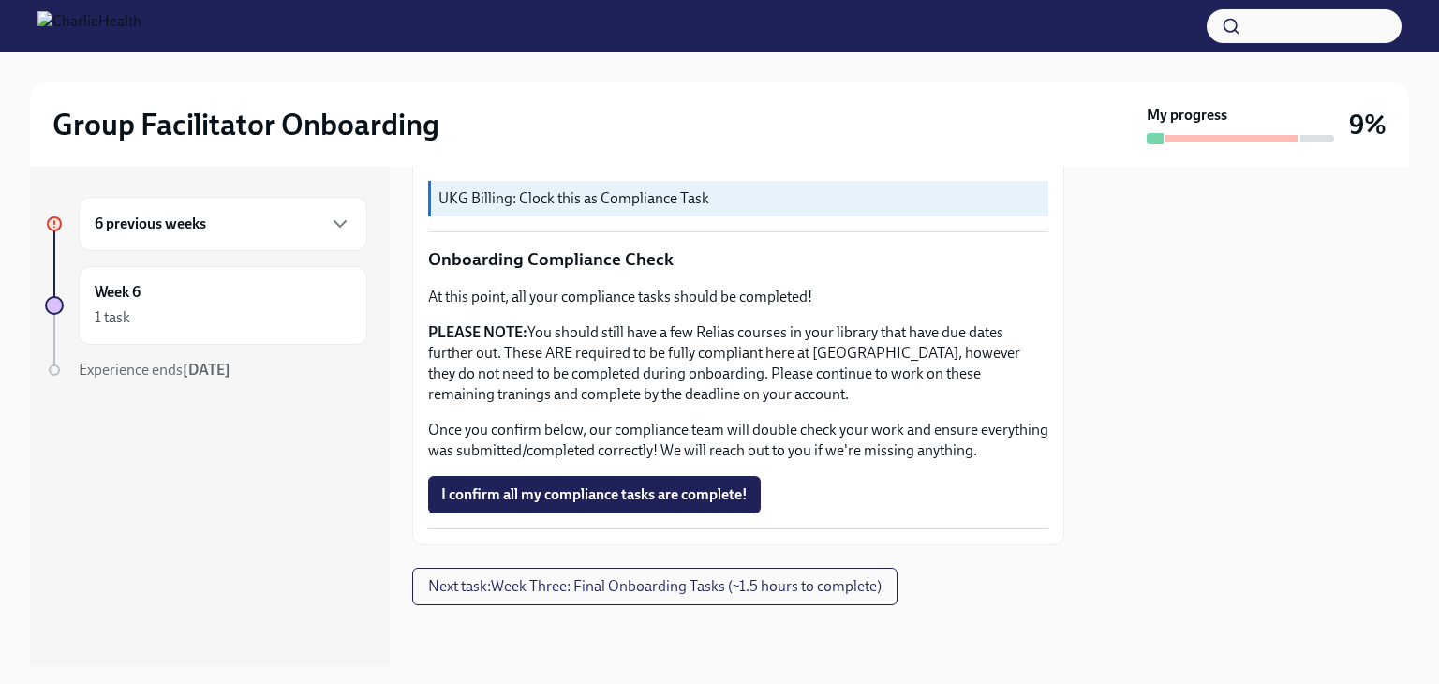
click at [242, 226] on div "6 previous weeks" at bounding box center [223, 224] width 257 height 22
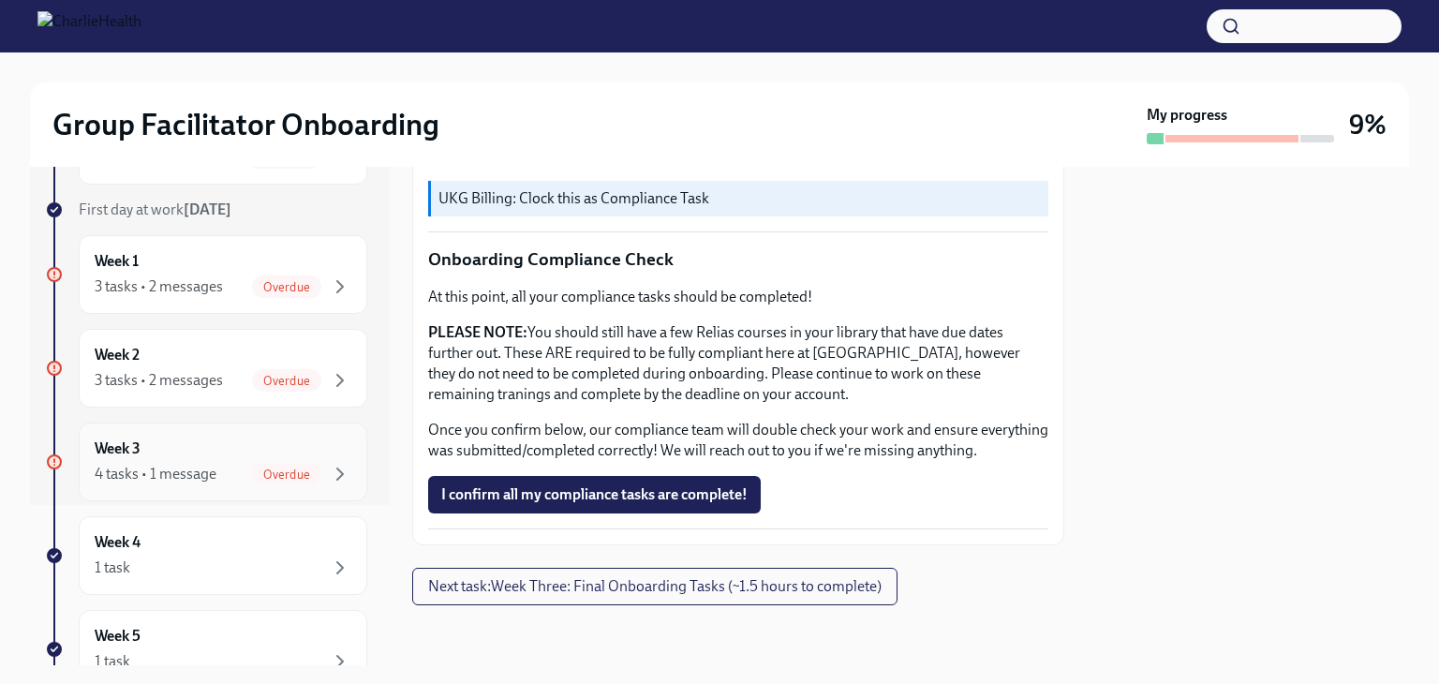
scroll to position [187, 0]
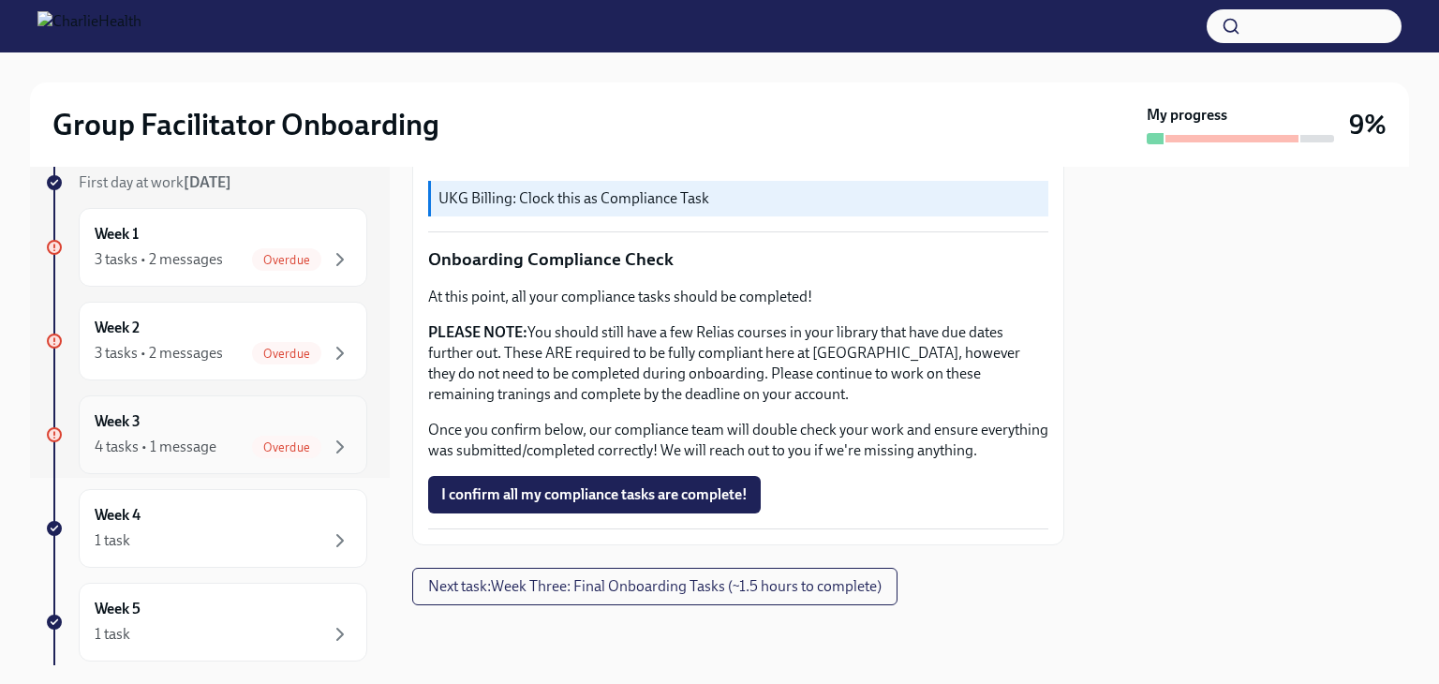
click at [190, 422] on div "Week 3 4 tasks • 1 message Overdue" at bounding box center [223, 434] width 257 height 47
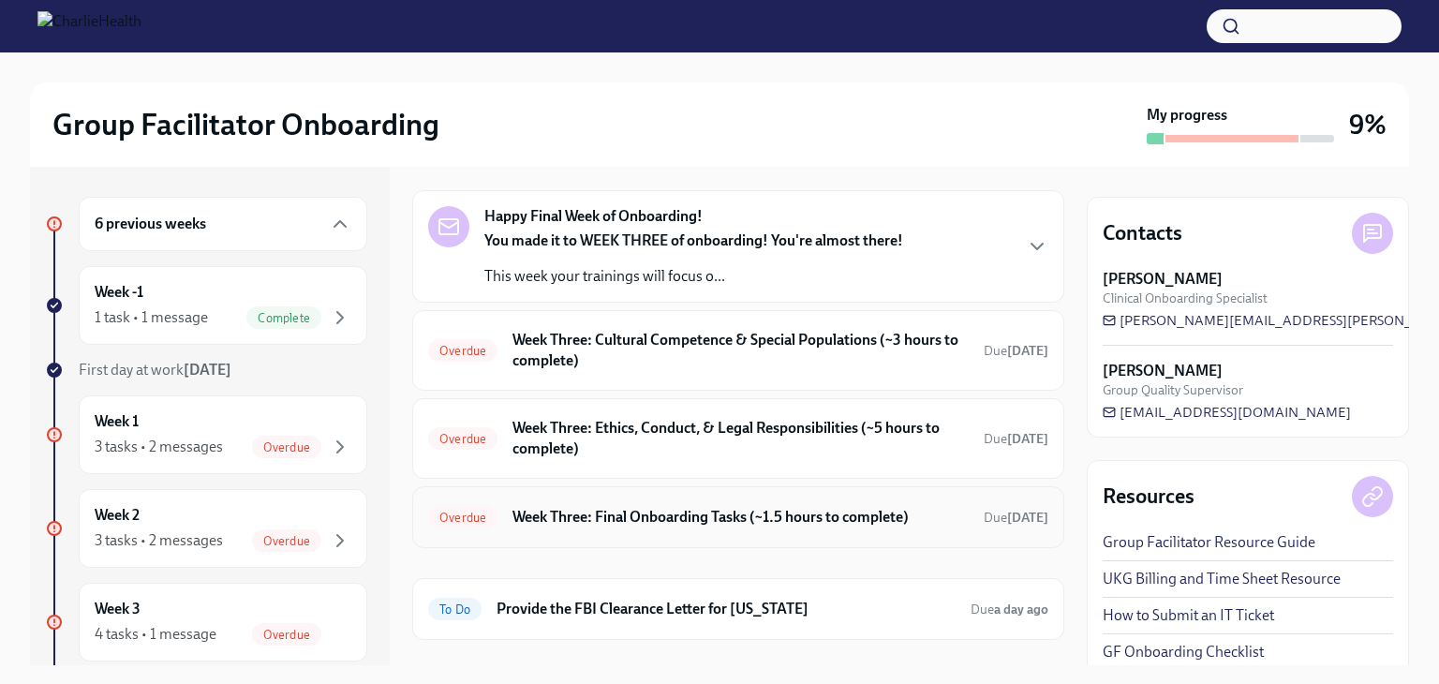
scroll to position [94, 0]
